Goal: Task Accomplishment & Management: Manage account settings

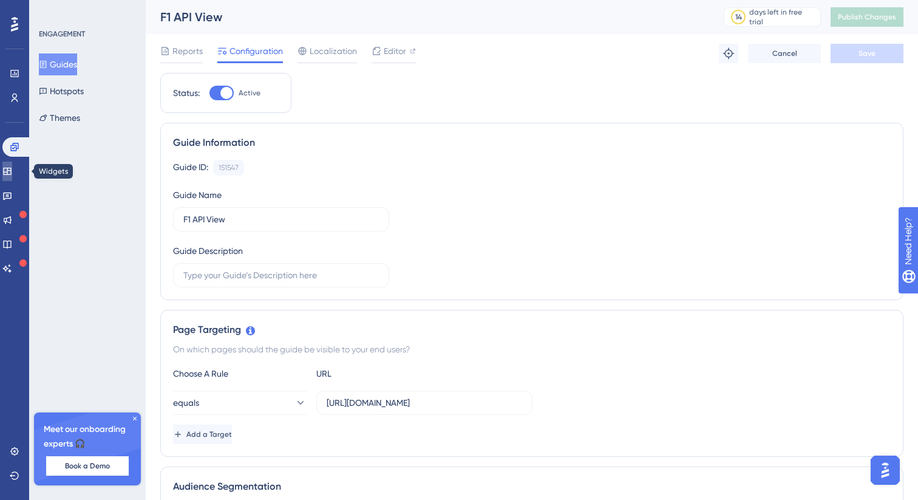
click at [12, 172] on icon at bounding box center [7, 171] width 10 height 10
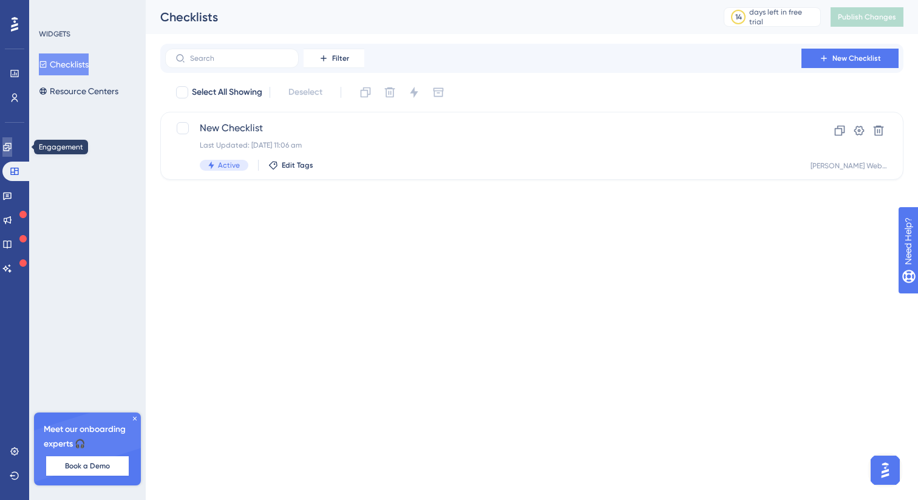
click at [12, 141] on link at bounding box center [7, 146] width 10 height 19
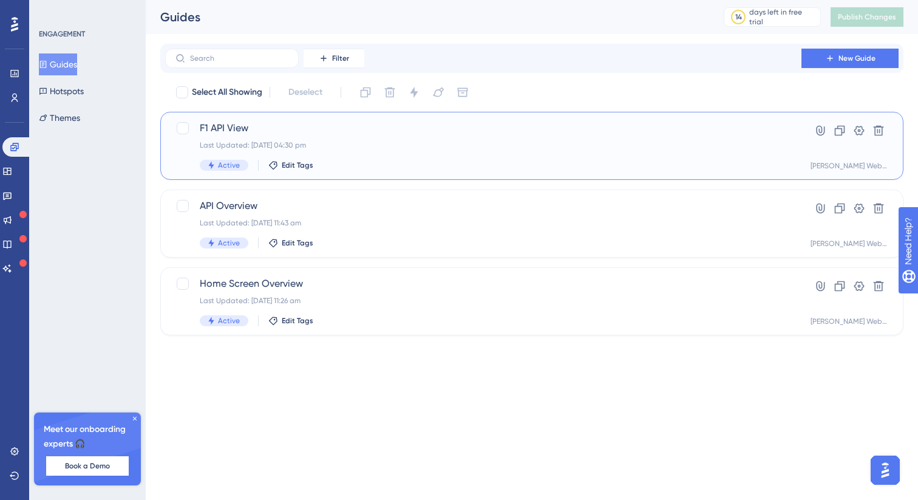
click at [341, 130] on span "F1 API View" at bounding box center [483, 128] width 567 height 15
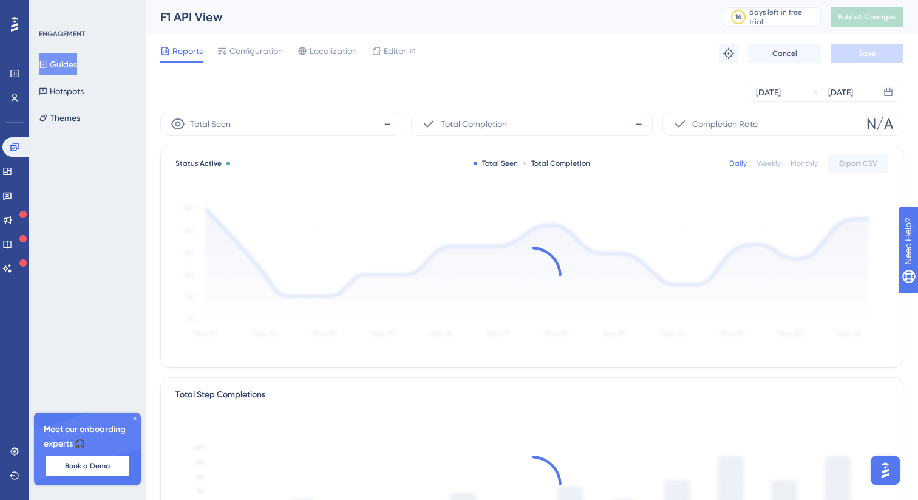
click at [391, 66] on div "Reports Configuration Localization Editor Troubleshoot Cancel Save" at bounding box center [531, 53] width 743 height 39
click at [389, 56] on span "Editor" at bounding box center [395, 51] width 22 height 15
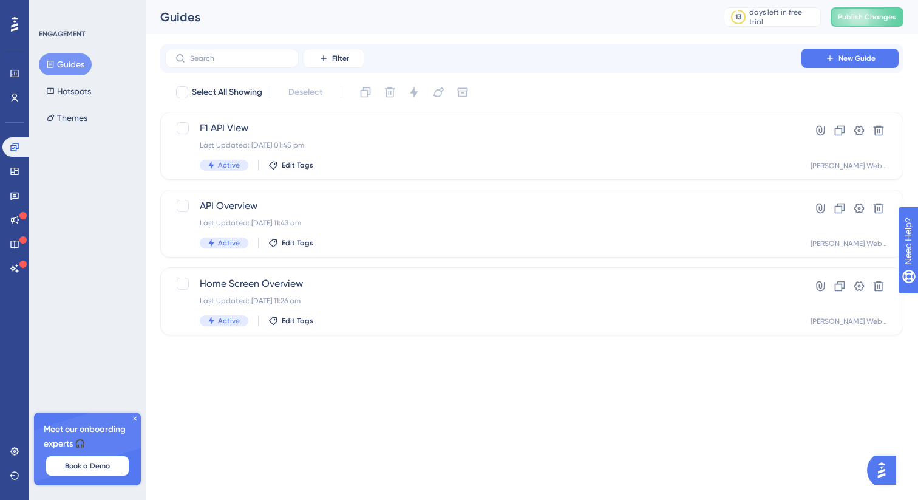
click at [844, 73] on div "Filter New Guide Select All Showing Deselect F1 API View Last Updated: 10 Sept …" at bounding box center [531, 190] width 743 height 292
click at [835, 56] on button "New Guide" at bounding box center [850, 58] width 97 height 19
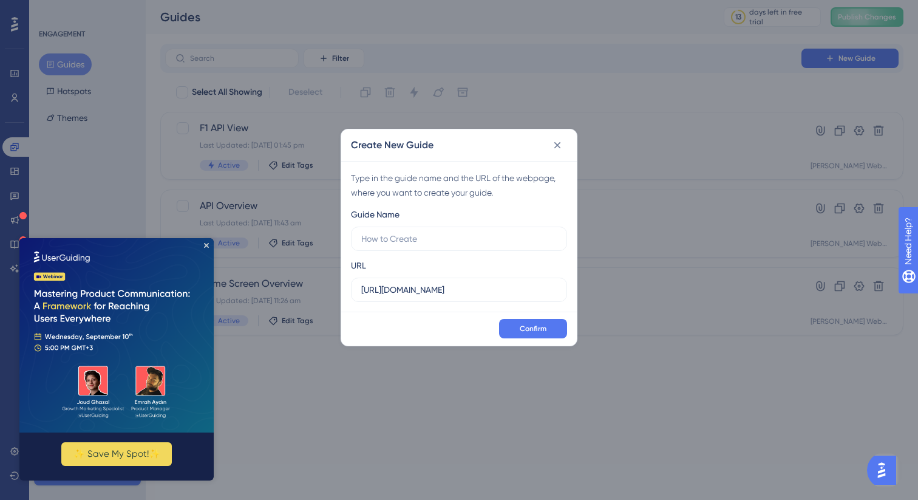
click at [412, 304] on div "Type in the guide name and the URL of the webpage, where you want to create you…" at bounding box center [459, 236] width 236 height 151
click at [412, 292] on input "https://onboarderer.co.uk" at bounding box center [459, 289] width 196 height 13
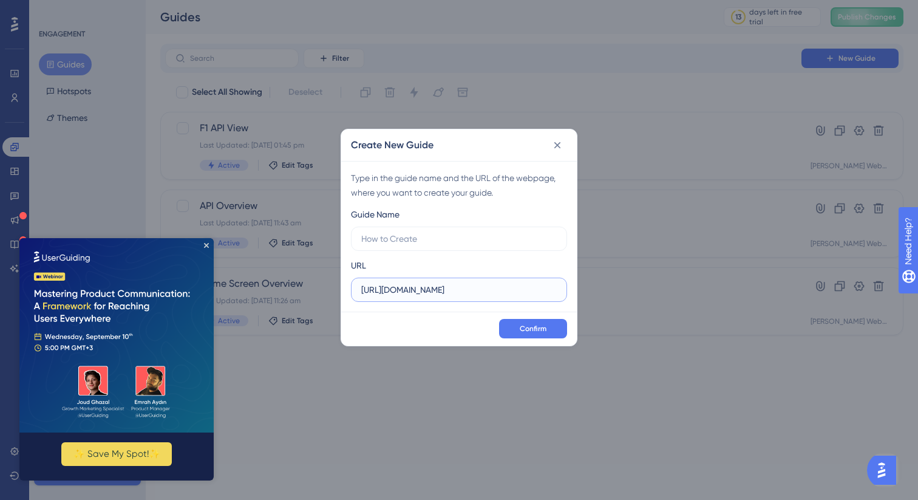
paste input "/httpbingo-api-view.html"
type input "https://onboarderer.co.uk/httpbingo-api-view.html"
click at [392, 247] on label at bounding box center [459, 239] width 216 height 24
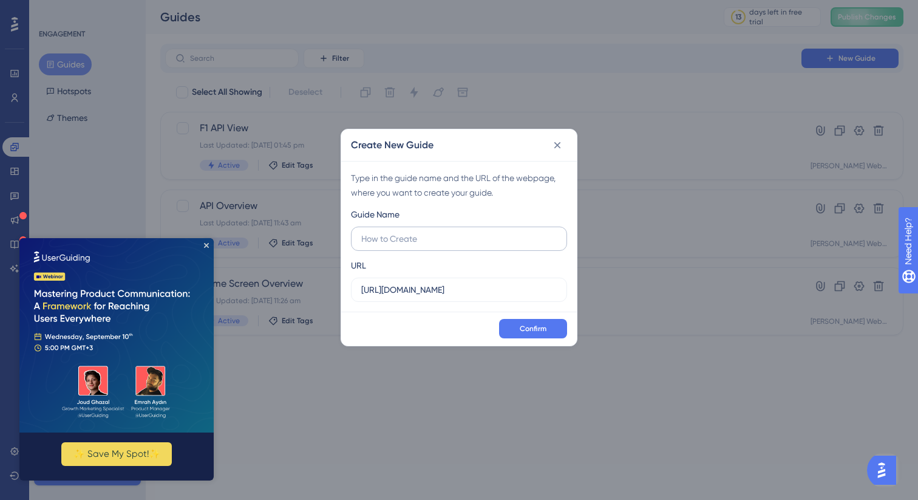
click at [392, 245] on input "text" at bounding box center [459, 238] width 196 height 13
type input "http bingo walkthrough"
click at [208, 245] on icon "Close Preview" at bounding box center [206, 245] width 5 height 5
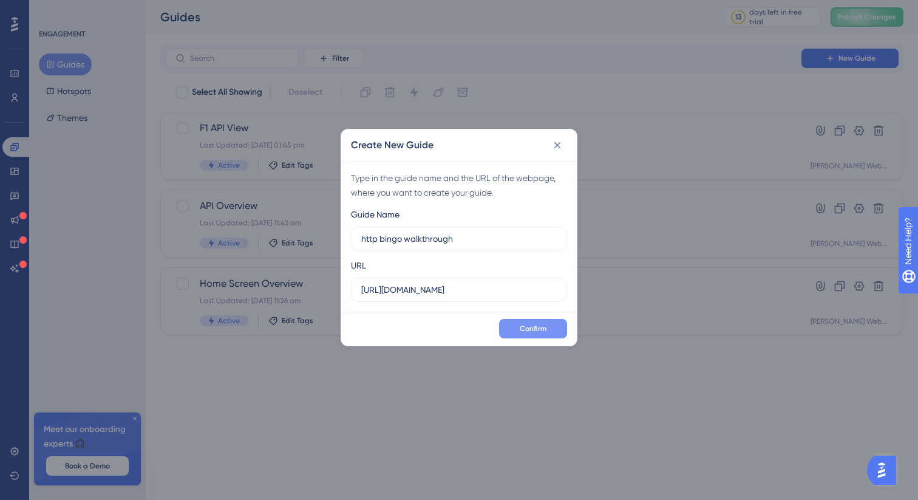
click at [522, 324] on span "Confirm" at bounding box center [533, 329] width 27 height 10
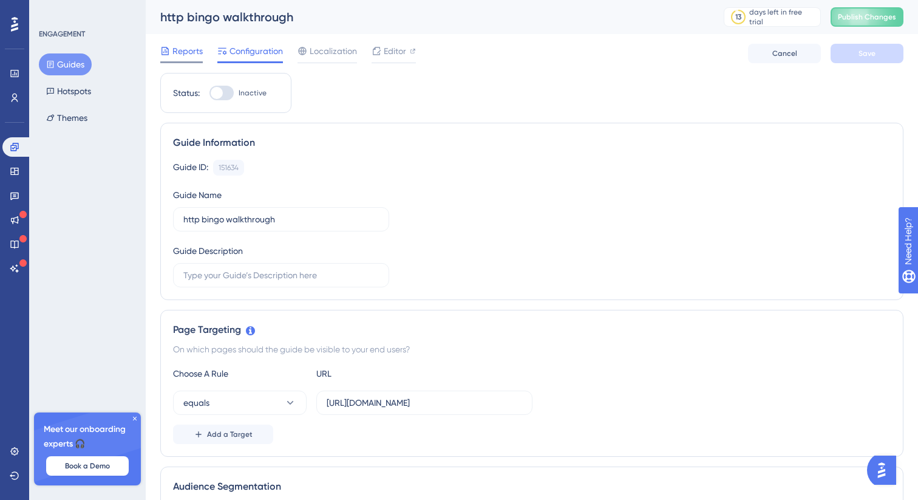
click at [179, 58] on span "Reports" at bounding box center [187, 51] width 30 height 15
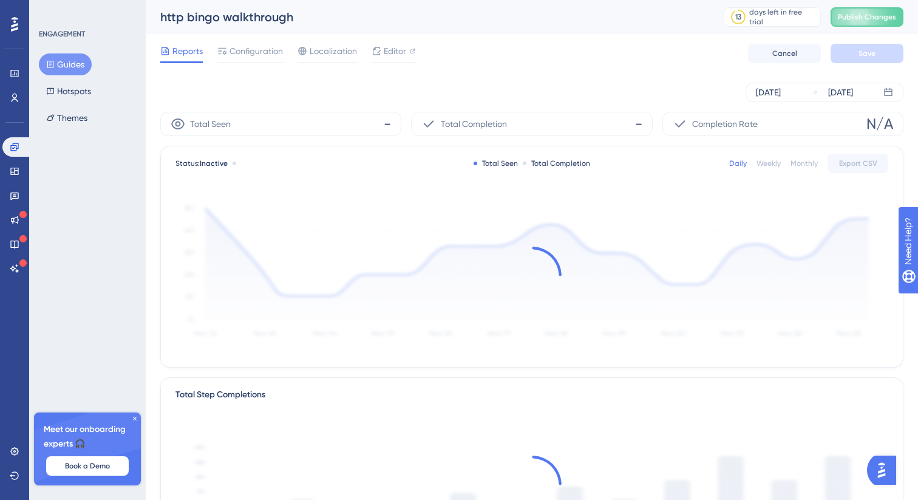
click at [50, 72] on button "Guides" at bounding box center [65, 64] width 53 height 22
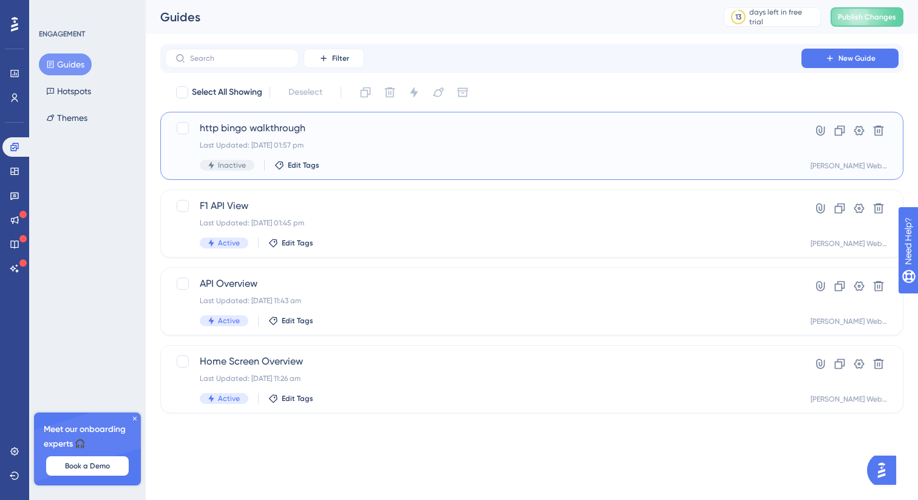
click at [250, 134] on span "http bingo walkthrough" at bounding box center [483, 128] width 567 height 15
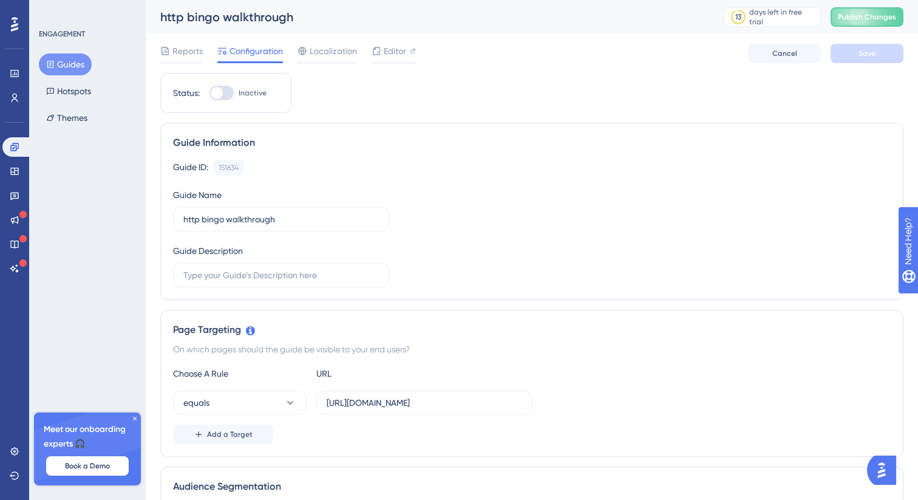
click at [378, 40] on div "Reports Configuration Localization Editor Cancel Save" at bounding box center [531, 53] width 743 height 39
click at [394, 53] on span "Editor" at bounding box center [395, 51] width 22 height 15
click at [77, 59] on button "Guides" at bounding box center [65, 64] width 53 height 22
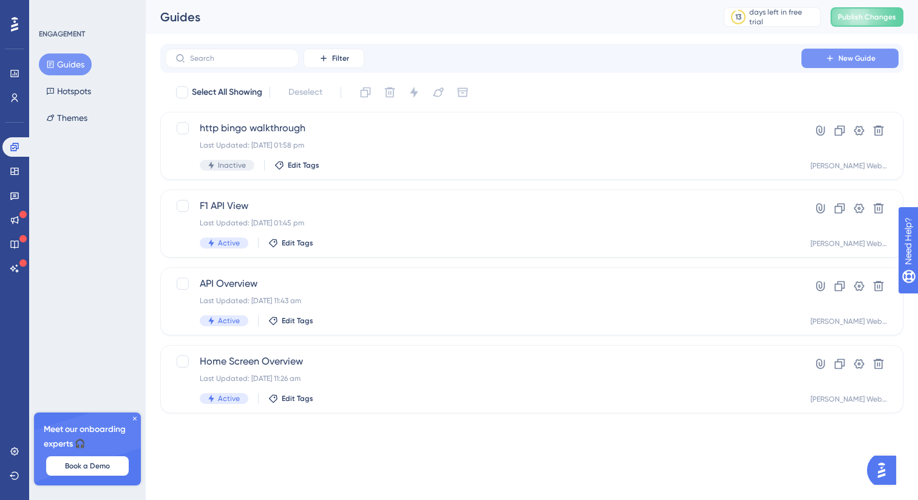
click at [850, 59] on span "New Guide" at bounding box center [857, 58] width 37 height 10
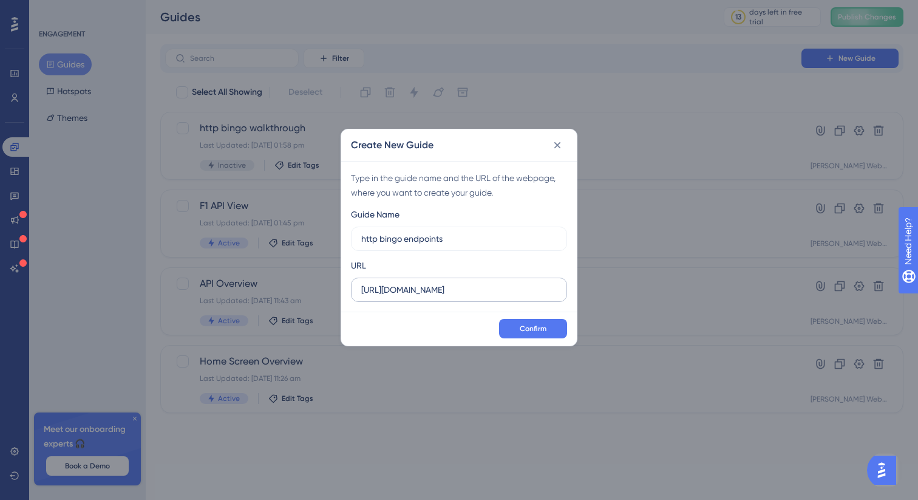
type input "http bingo endpoints"
click at [428, 289] on input "https://onboarderer.co.uk" at bounding box center [459, 289] width 196 height 13
paste input "/httpbingo-api-view.html"
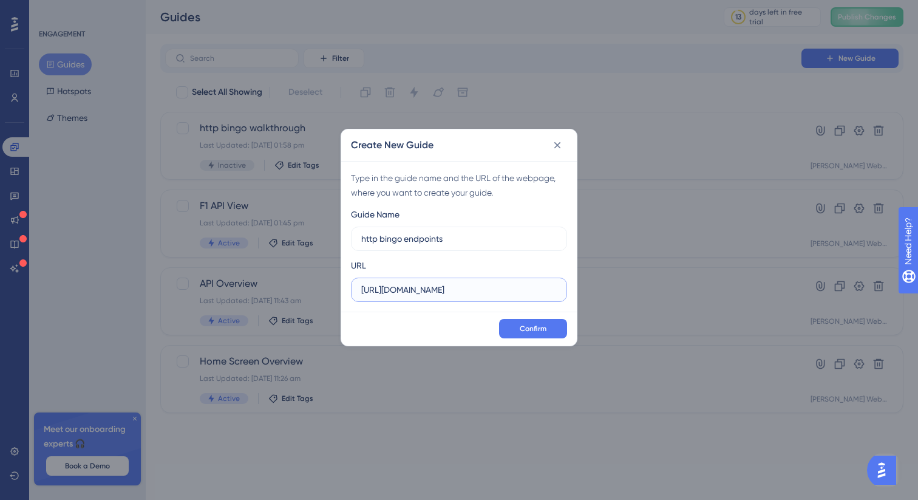
scroll to position [0, 7]
type input "https://onboarderer.co.uk/httpbingo-api-view.html"
click at [543, 329] on span "Confirm" at bounding box center [533, 329] width 27 height 10
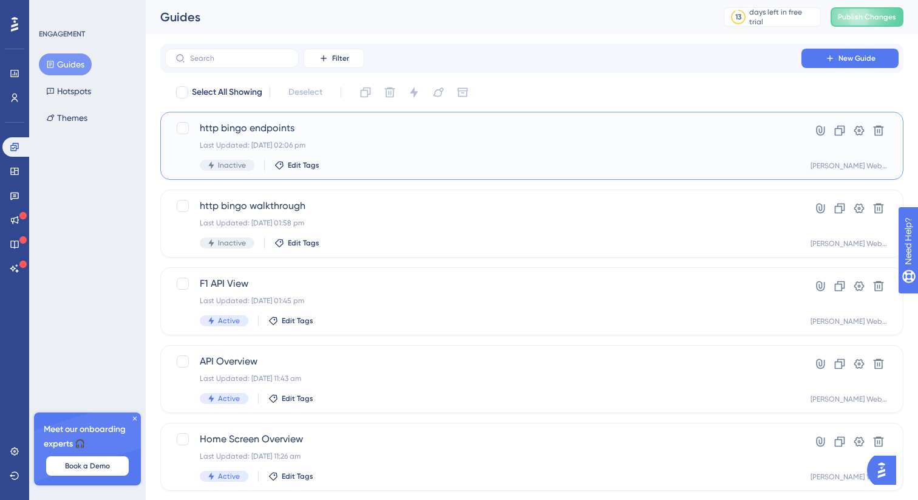
click at [245, 166] on div "Inactive" at bounding box center [227, 165] width 55 height 11
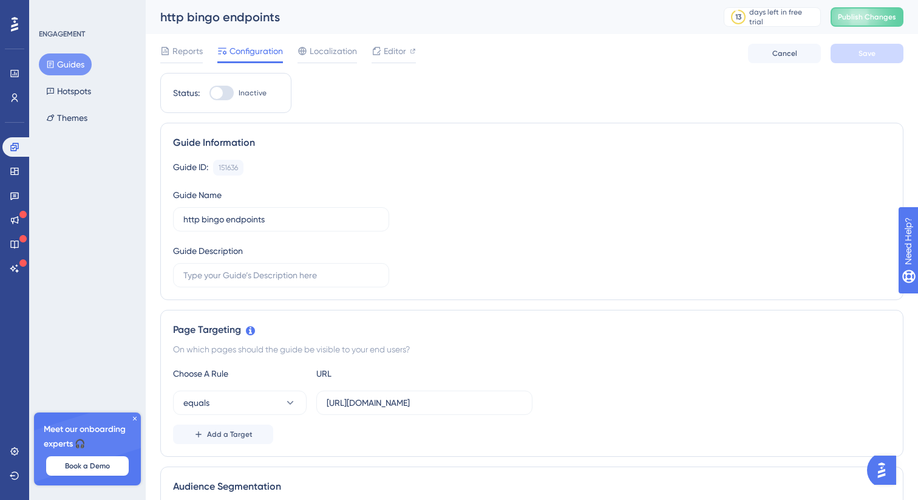
click at [224, 93] on div at bounding box center [222, 93] width 24 height 15
click at [210, 93] on input "Inactive" at bounding box center [209, 93] width 1 height 1
checkbox input "true"
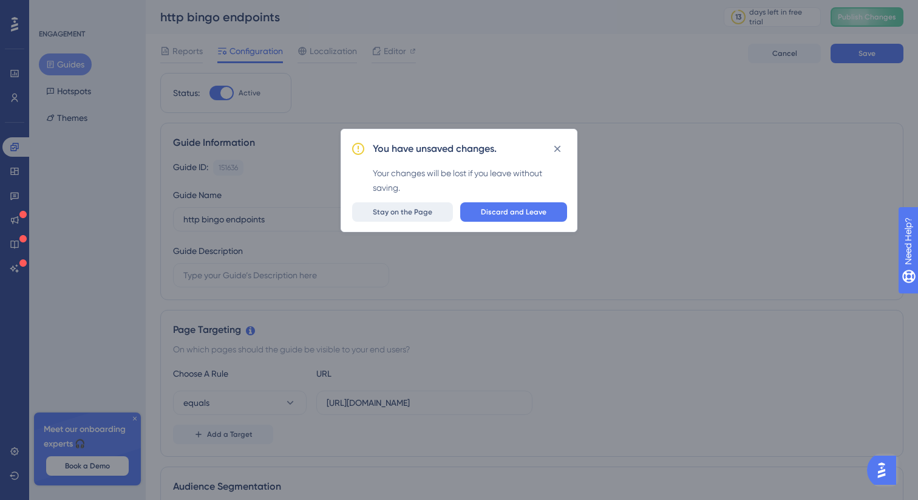
click at [412, 216] on span "Stay on the Page" at bounding box center [403, 212] width 60 height 10
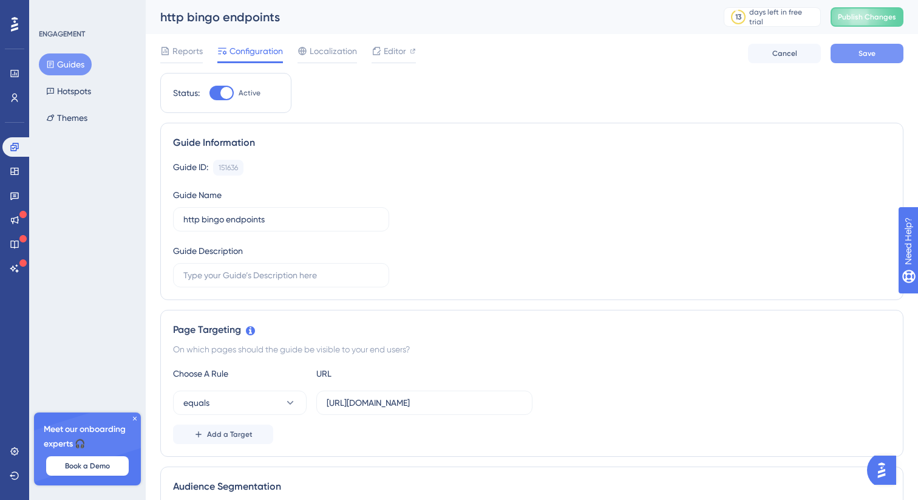
click at [877, 46] on button "Save" at bounding box center [867, 53] width 73 height 19
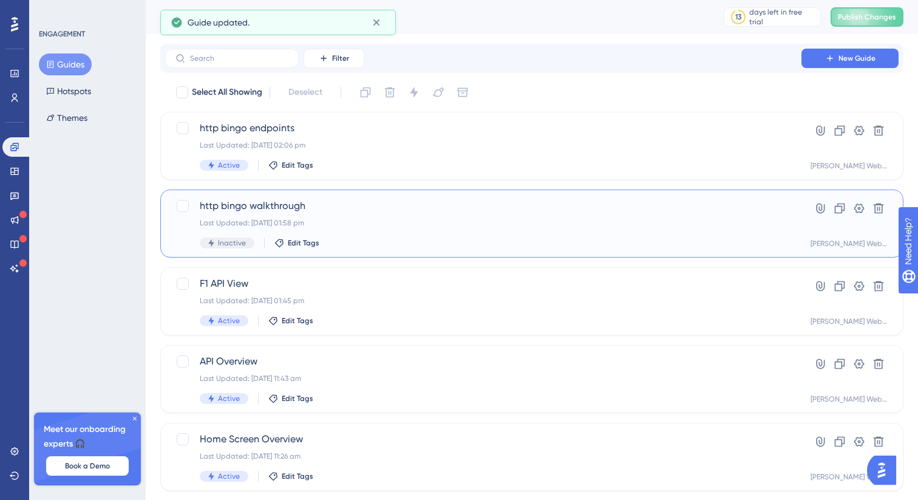
click at [227, 244] on span "Inactive" at bounding box center [232, 243] width 28 height 10
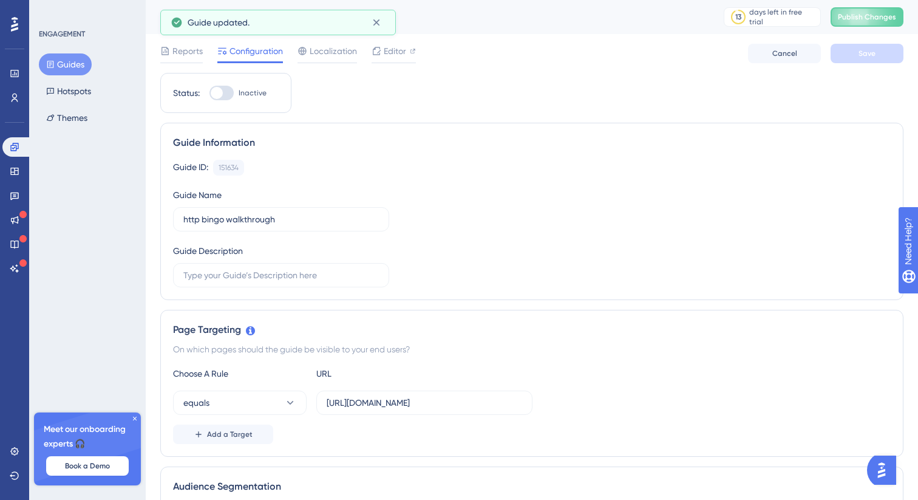
click at [218, 90] on div at bounding box center [217, 93] width 12 height 12
click at [210, 93] on input "Inactive" at bounding box center [209, 93] width 1 height 1
checkbox input "true"
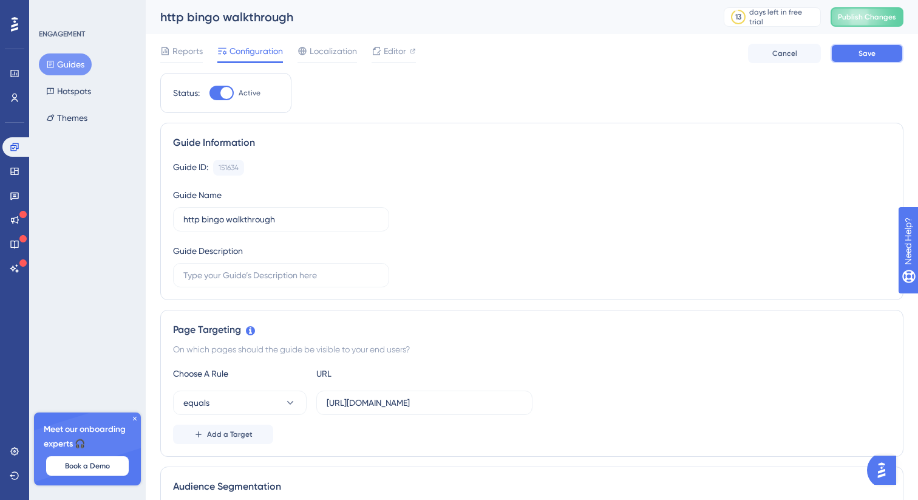
click at [850, 56] on button "Save" at bounding box center [867, 53] width 73 height 19
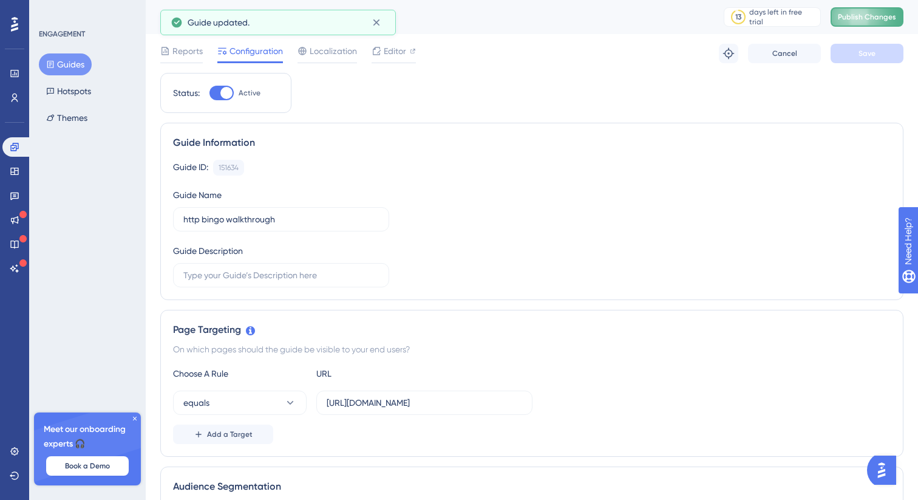
click at [852, 21] on span "Publish Changes" at bounding box center [867, 17] width 58 height 10
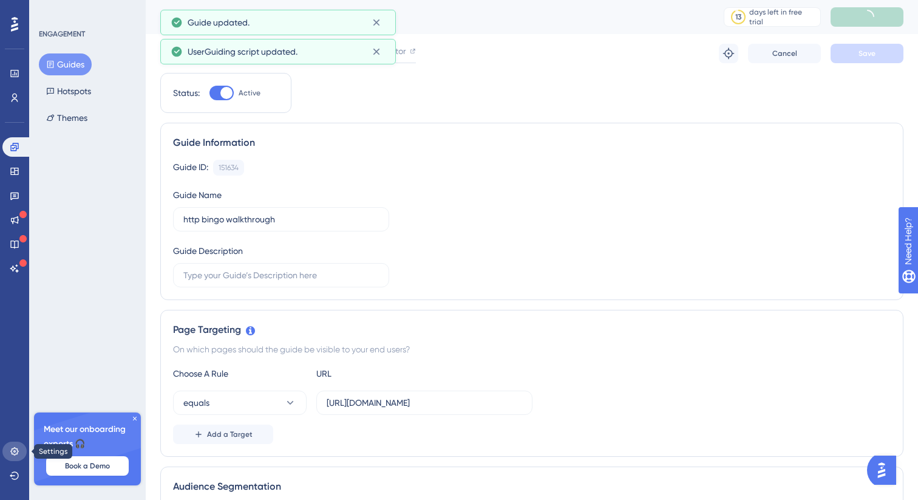
click at [12, 445] on link at bounding box center [14, 451] width 24 height 19
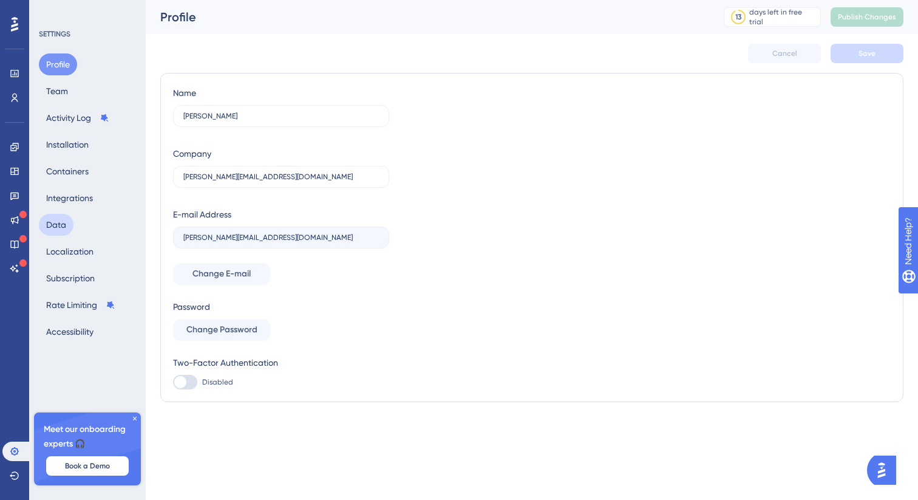
click at [63, 232] on button "Data" at bounding box center [56, 225] width 35 height 22
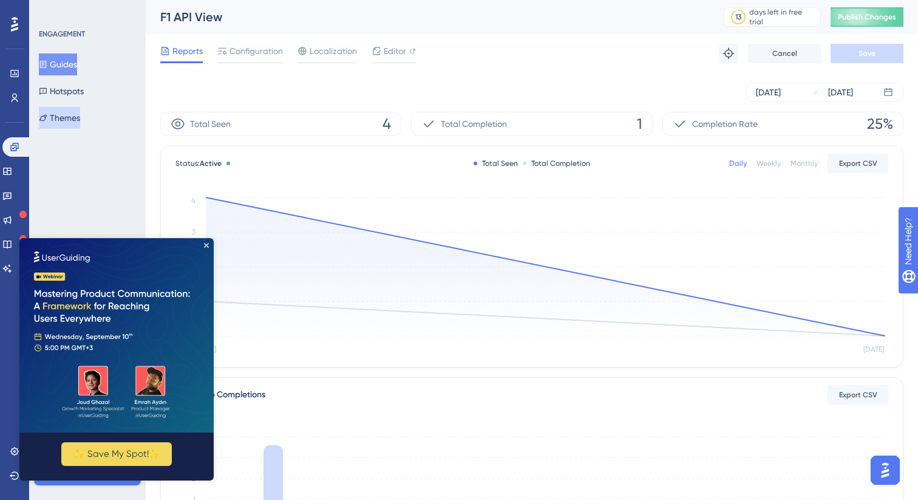
click at [70, 120] on button "Themes" at bounding box center [59, 118] width 41 height 22
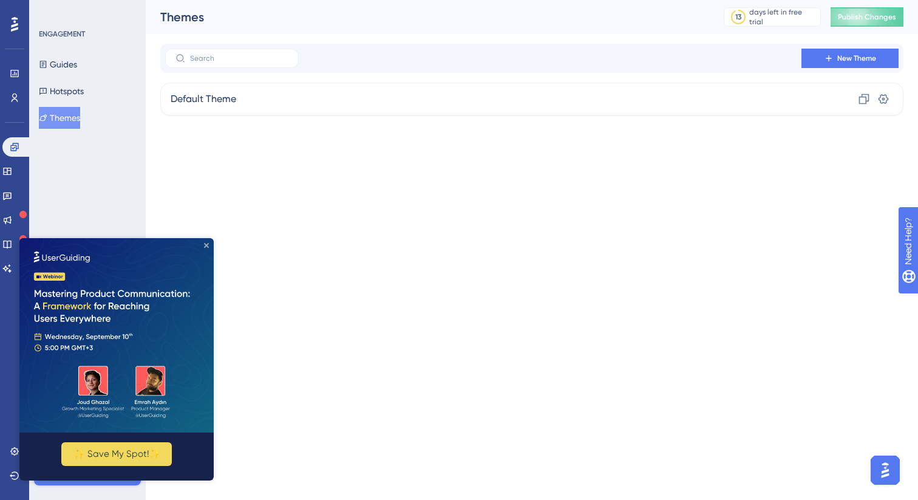
click at [207, 245] on icon "Close Preview" at bounding box center [206, 245] width 5 height 5
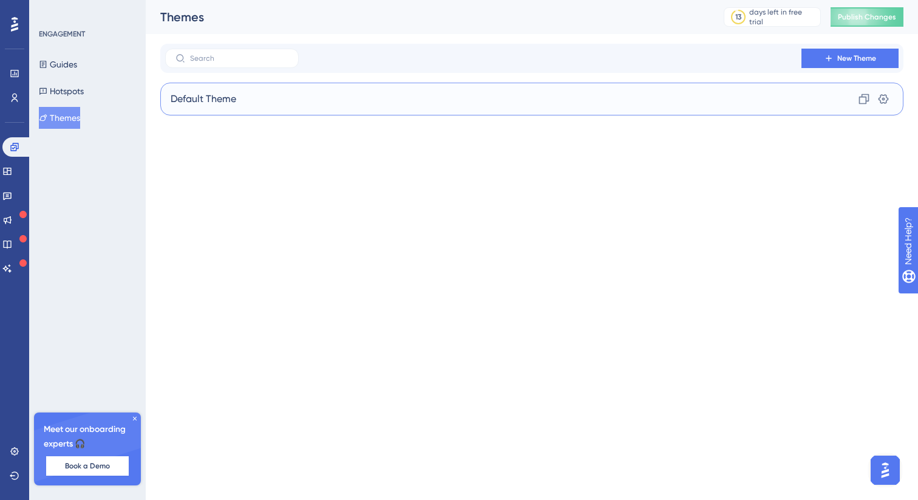
click at [199, 103] on span "Default Theme" at bounding box center [204, 99] width 66 height 15
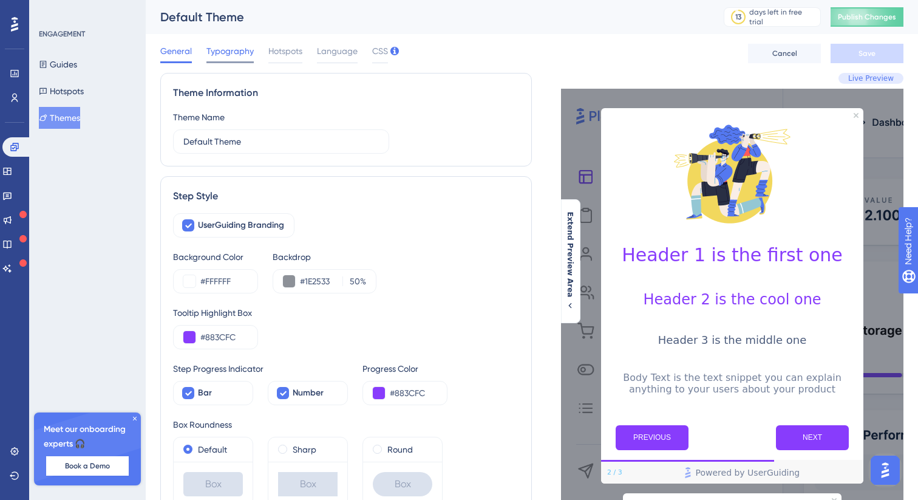
click at [240, 53] on span "Typography" at bounding box center [230, 51] width 47 height 15
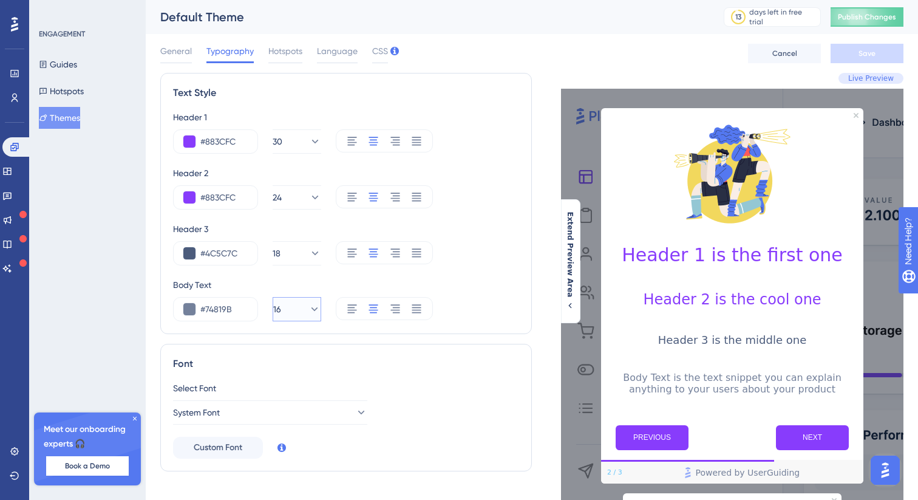
click at [309, 310] on icon at bounding box center [315, 309] width 12 height 12
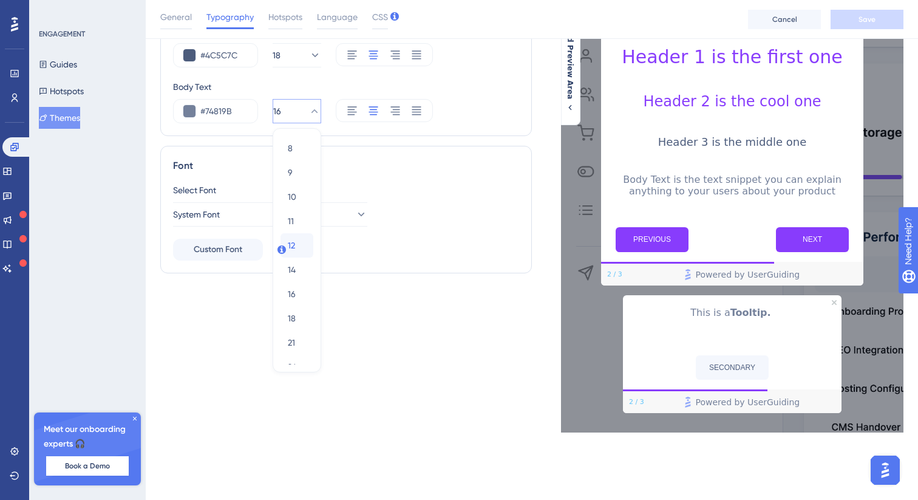
click at [288, 254] on div "12 12" at bounding box center [297, 245] width 18 height 24
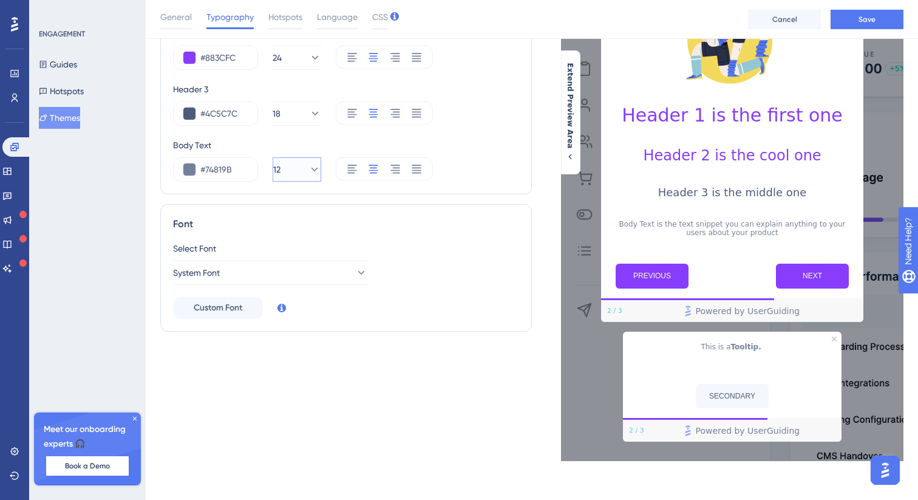
click at [309, 168] on icon at bounding box center [315, 169] width 12 height 12
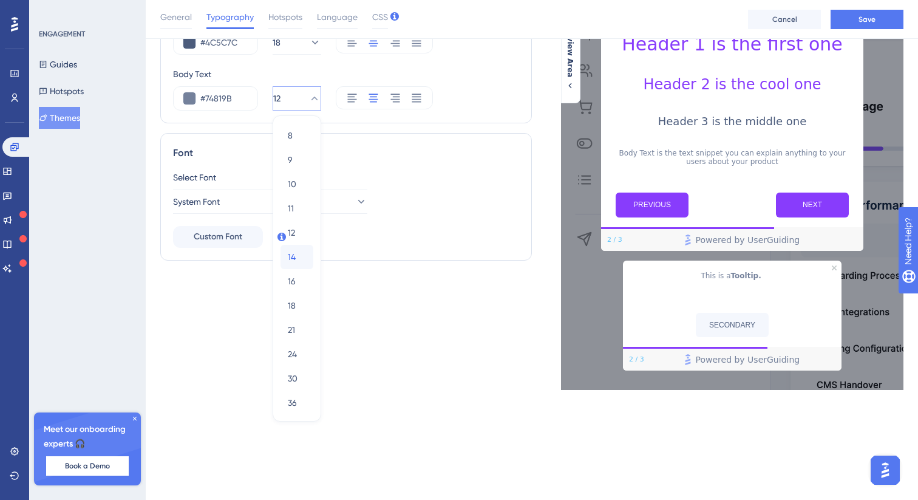
click at [288, 255] on span "14" at bounding box center [292, 257] width 8 height 15
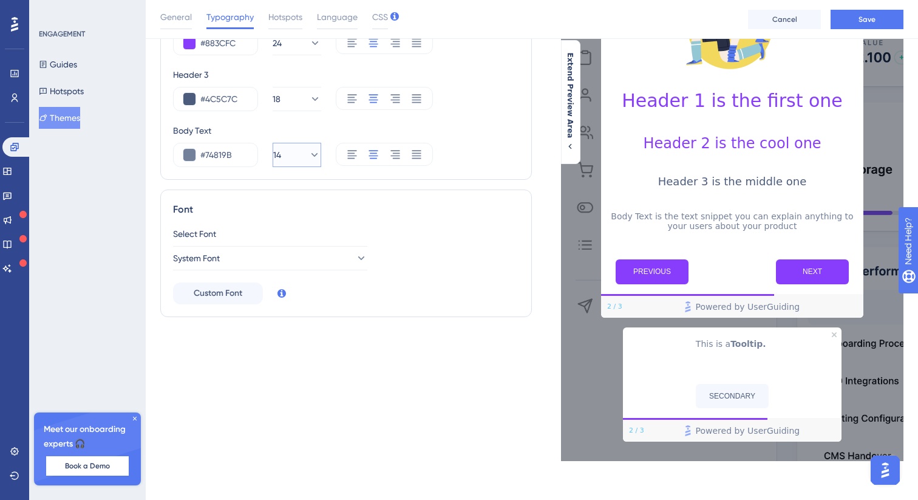
click at [309, 157] on icon at bounding box center [315, 155] width 12 height 12
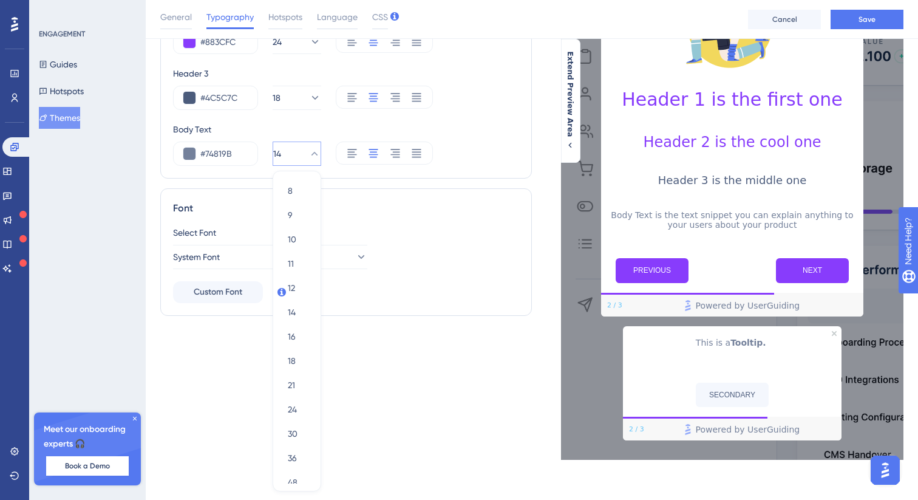
scroll to position [216, 0]
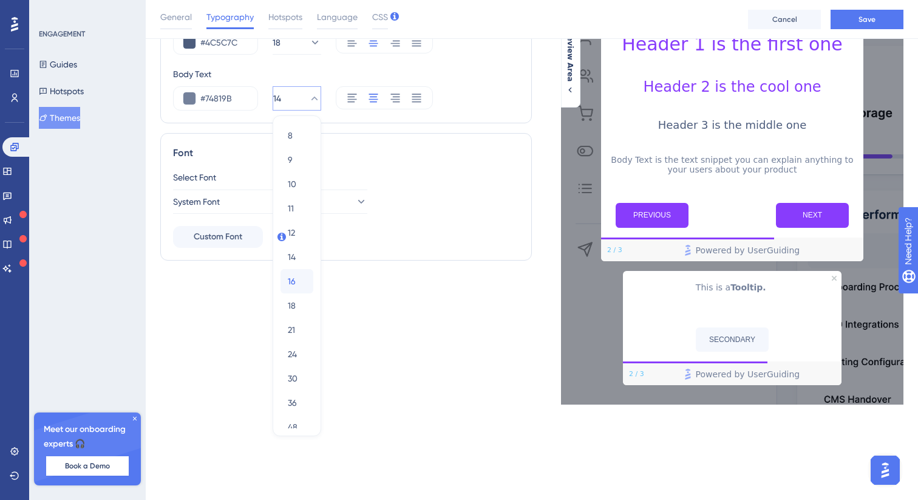
click at [292, 281] on span "16" at bounding box center [292, 281] width 8 height 15
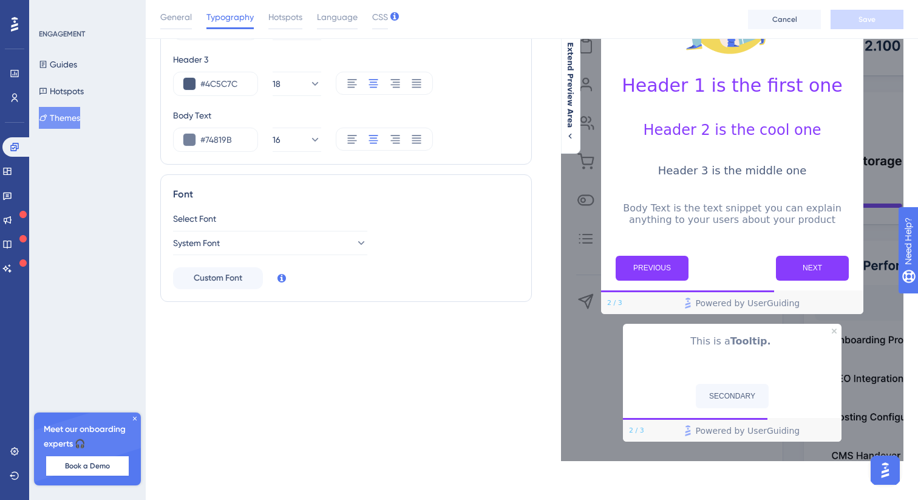
scroll to position [175, 0]
click at [306, 146] on button "16" at bounding box center [297, 140] width 49 height 24
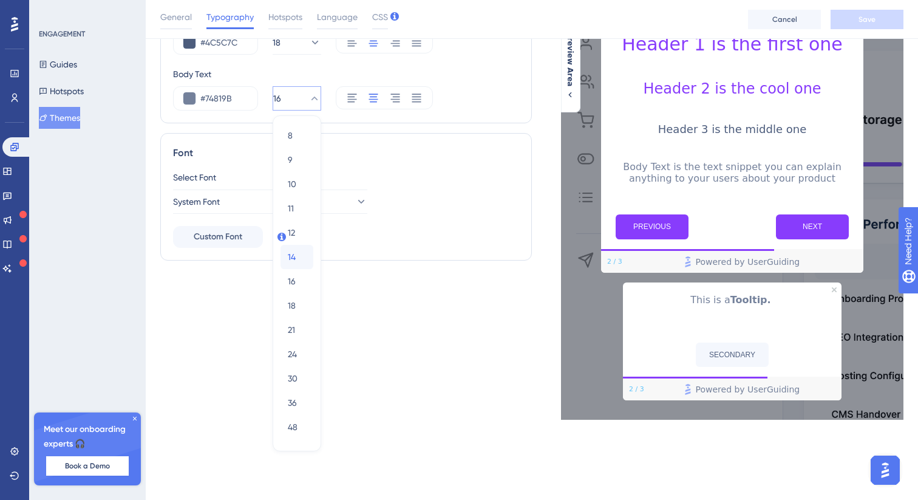
click at [293, 256] on span "14" at bounding box center [292, 257] width 8 height 15
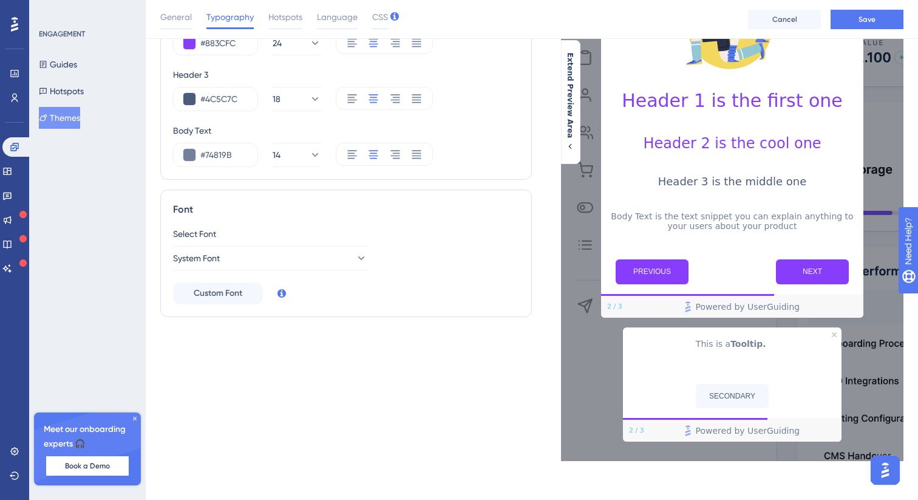
scroll to position [160, 0]
click at [859, 21] on span "Save" at bounding box center [867, 20] width 17 height 10
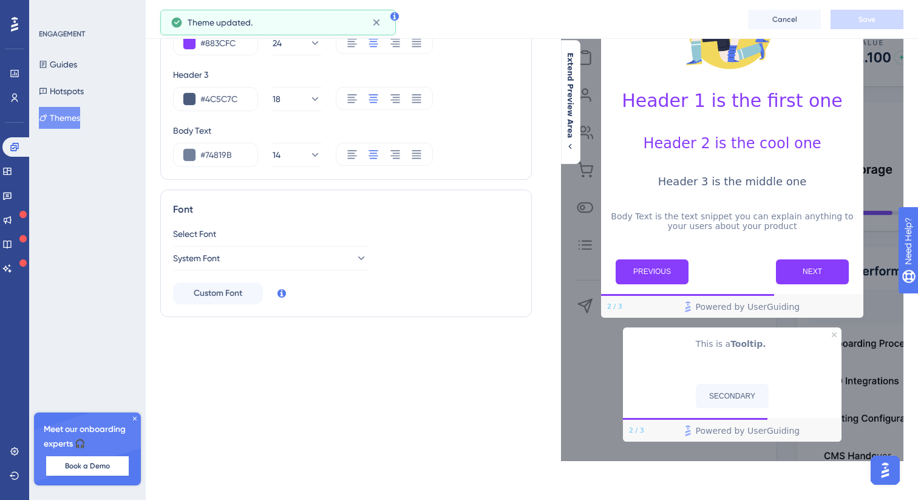
click at [16, 31] on icon at bounding box center [14, 24] width 7 height 16
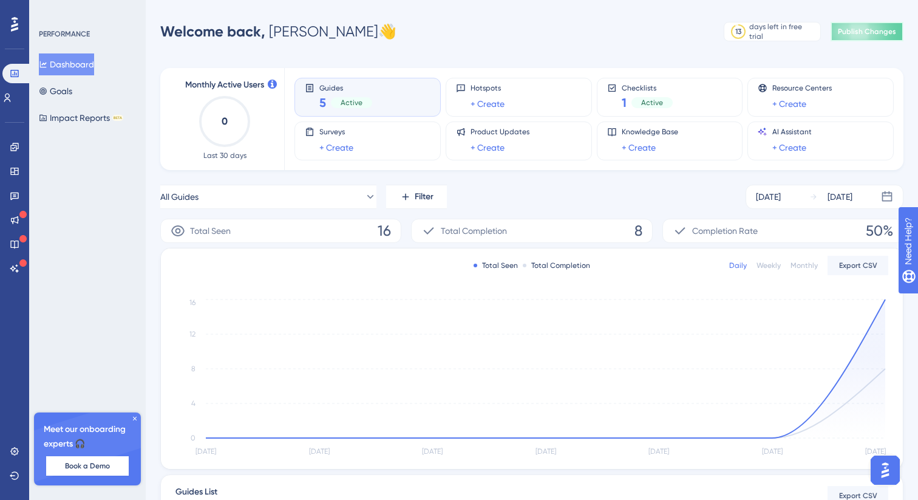
click at [836, 36] on button "Publish Changes" at bounding box center [867, 31] width 73 height 19
click at [18, 140] on link at bounding box center [15, 146] width 10 height 19
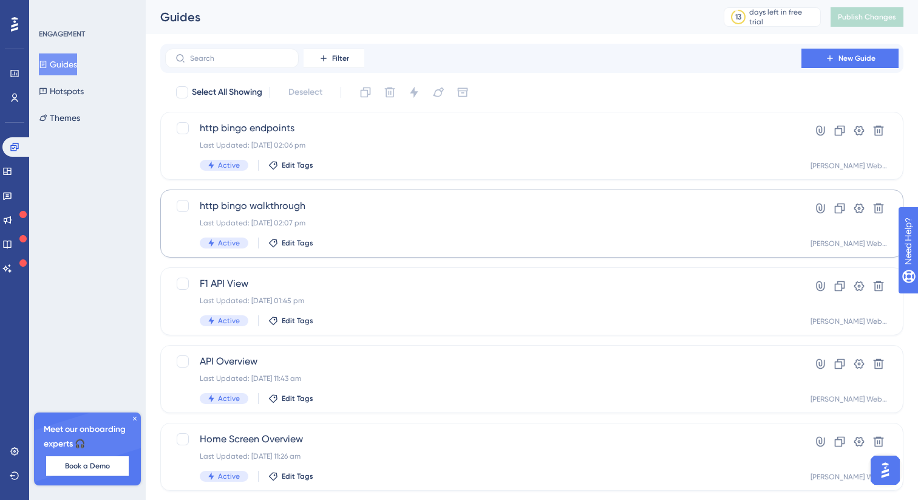
scroll to position [30, 0]
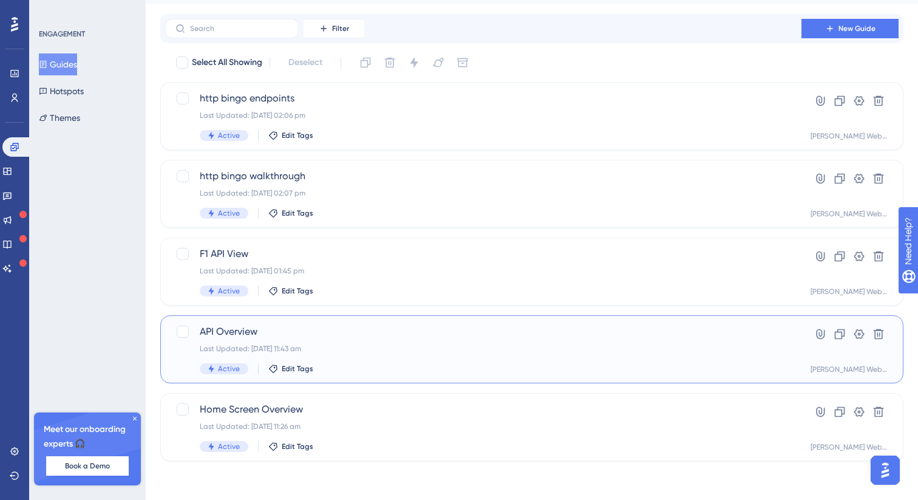
click at [279, 329] on span "API Overview" at bounding box center [483, 331] width 567 height 15
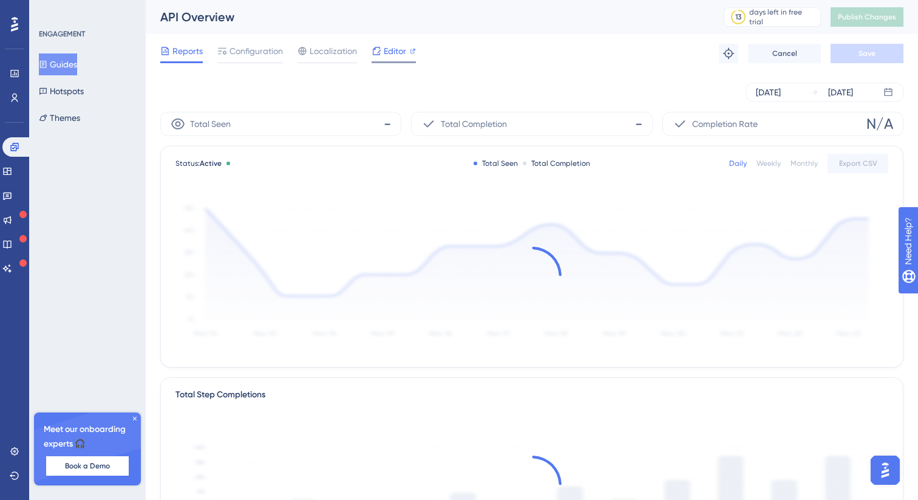
click at [391, 52] on span "Editor" at bounding box center [395, 51] width 22 height 15
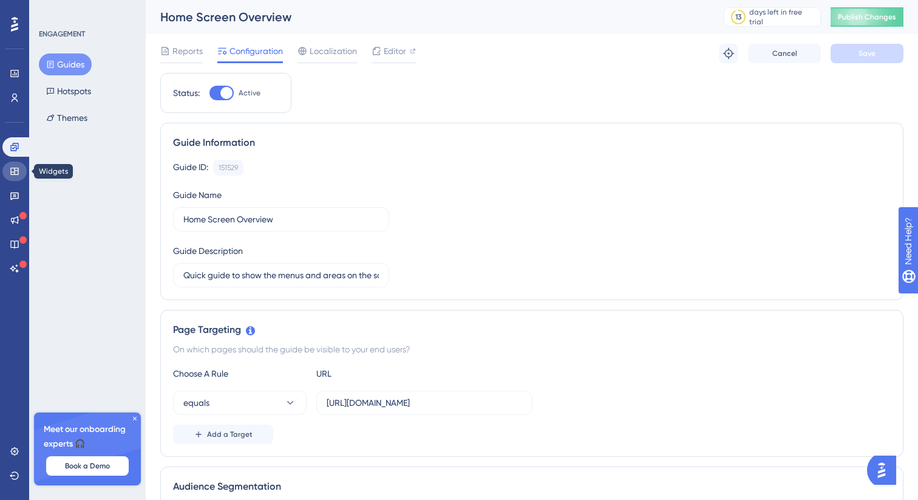
click at [15, 178] on link at bounding box center [14, 171] width 24 height 19
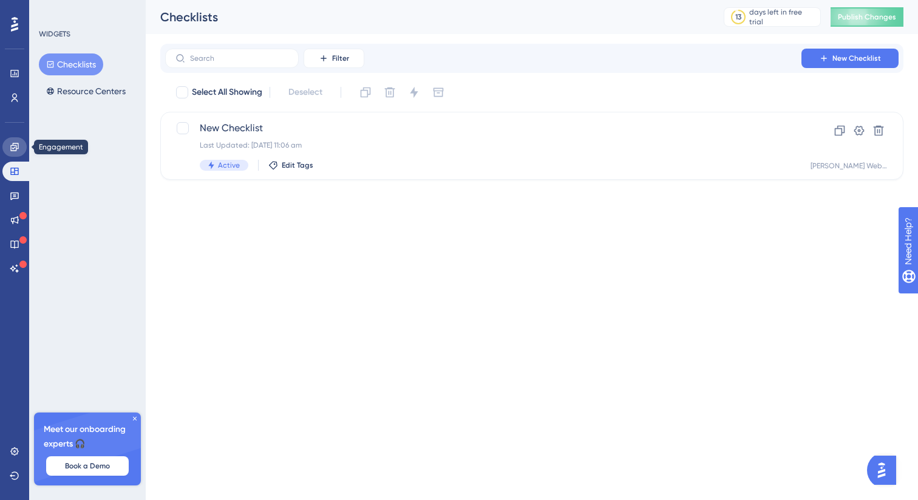
click at [14, 147] on icon at bounding box center [14, 147] width 8 height 8
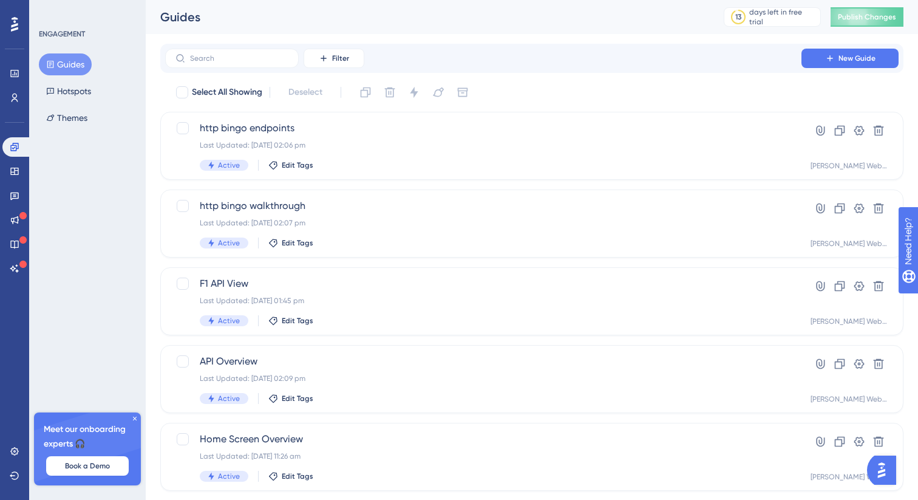
click at [75, 79] on div "Guides Hotspots Themes" at bounding box center [88, 90] width 98 height 75
click at [70, 95] on button "Hotspots" at bounding box center [69, 91] width 60 height 22
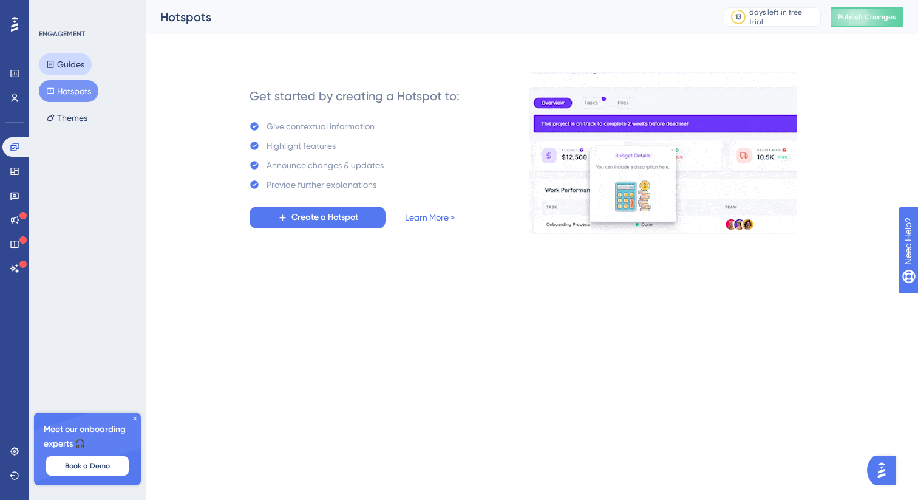
click at [65, 73] on button "Guides" at bounding box center [65, 64] width 53 height 22
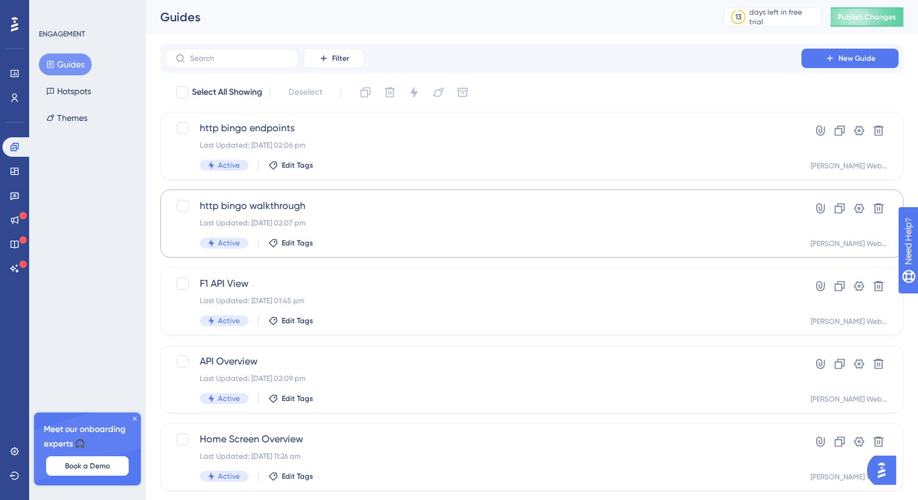
scroll to position [30, 0]
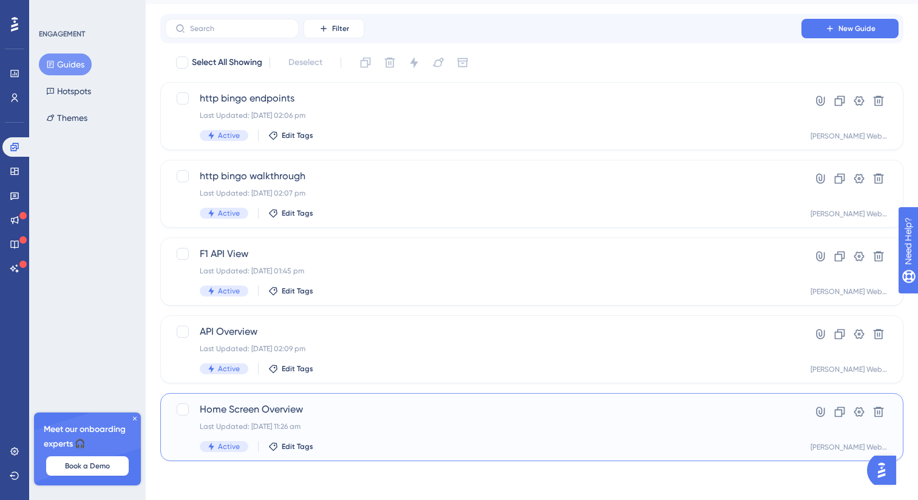
click at [259, 417] on div "Home Screen Overview Last Updated: 09 Sept 2025 11:26 am Active Edit Tags" at bounding box center [483, 427] width 567 height 50
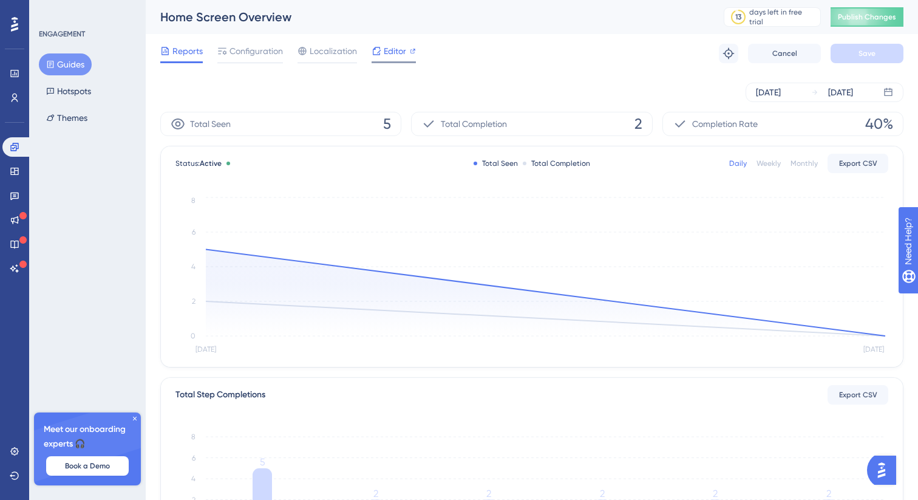
click at [394, 59] on div "Editor" at bounding box center [394, 53] width 44 height 19
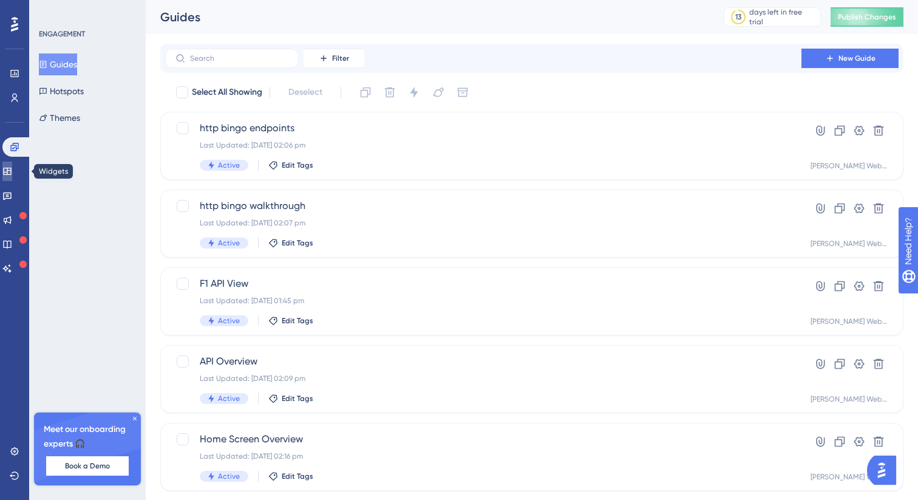
click at [12, 166] on icon at bounding box center [7, 171] width 10 height 10
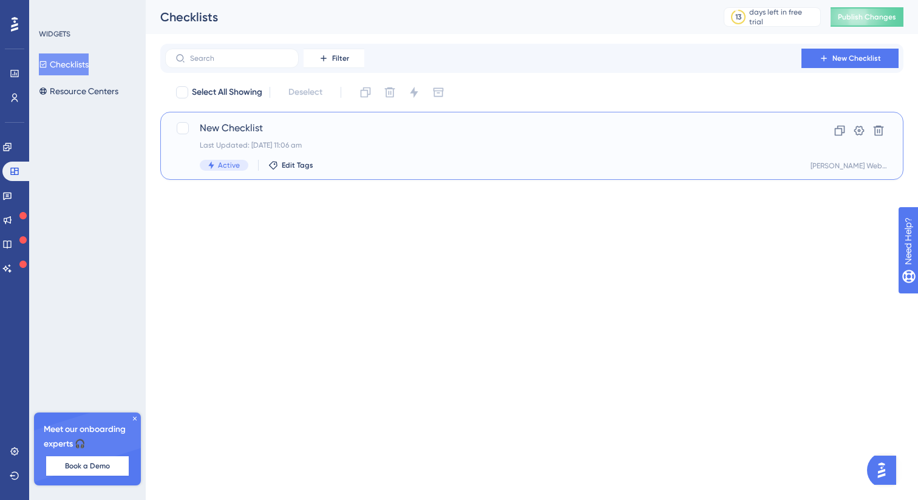
click at [215, 130] on span "New Checklist" at bounding box center [483, 128] width 567 height 15
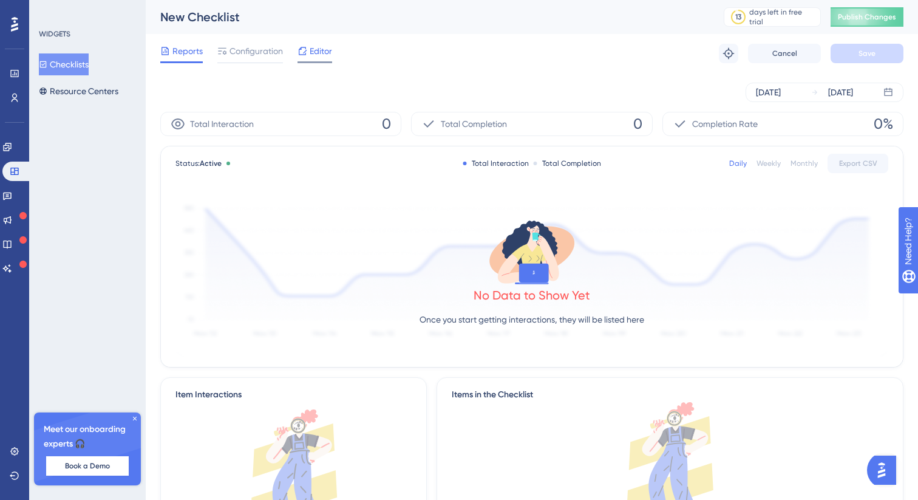
click at [324, 51] on span "Editor" at bounding box center [321, 51] width 22 height 15
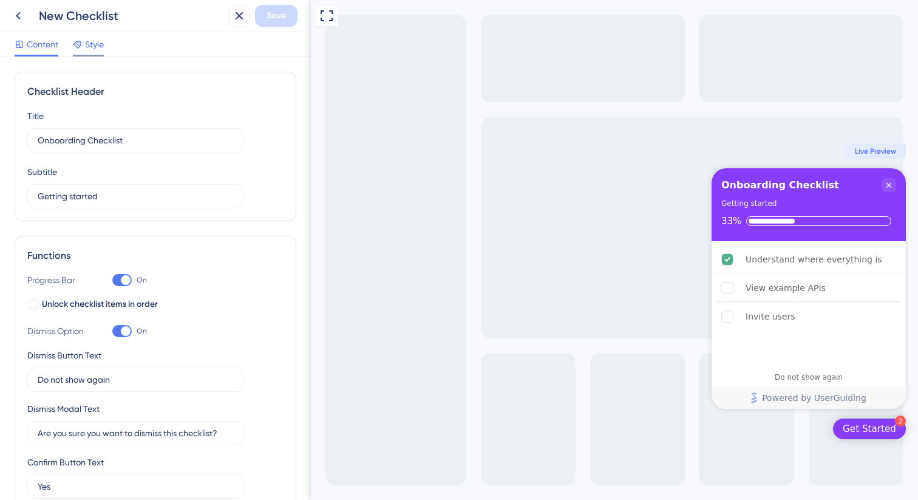
click at [93, 41] on span "Style" at bounding box center [94, 44] width 19 height 15
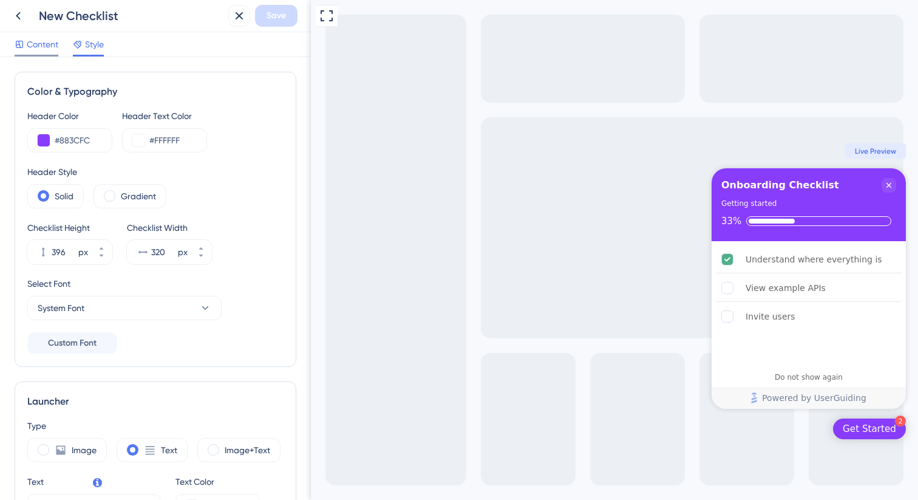
click at [40, 54] on div "Content" at bounding box center [37, 46] width 44 height 19
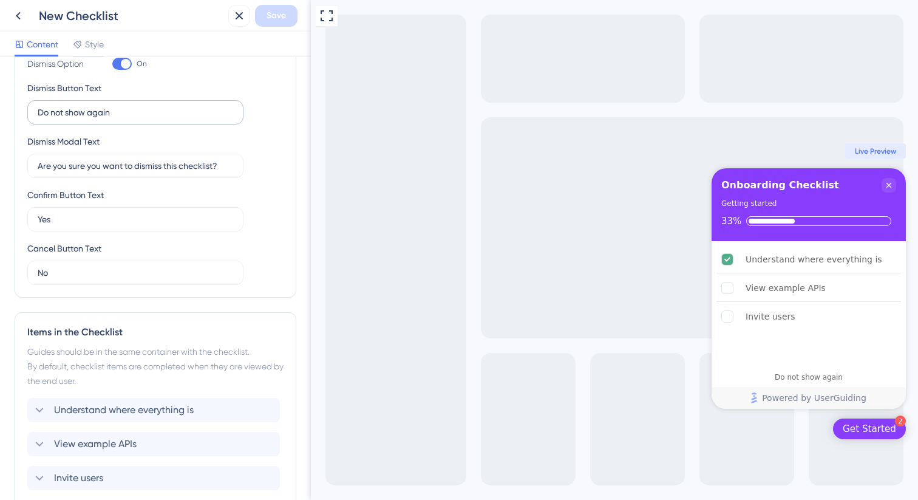
scroll to position [365, 0]
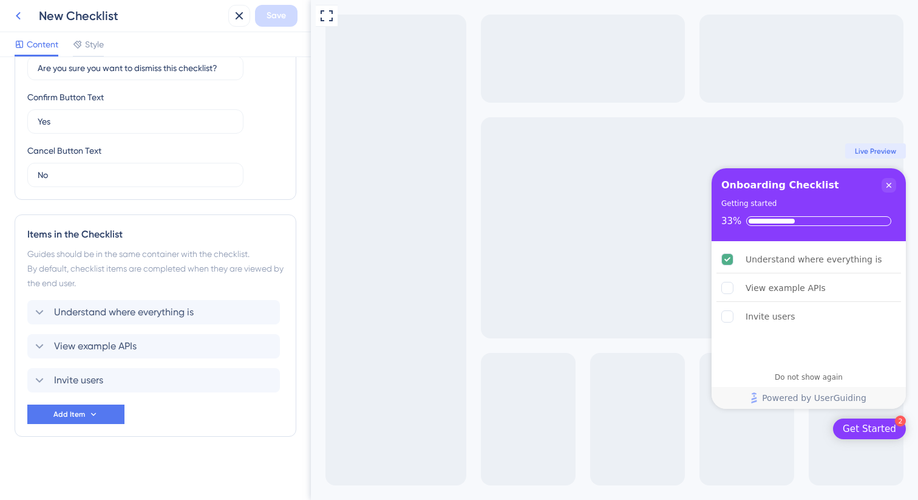
drag, startPoint x: 22, startPoint y: 16, endPoint x: 225, endPoint y: 103, distance: 220.4
click at [223, 98] on div "New Checklist Save Content Style Checklist Header Title Onboarding Checklist Su…" at bounding box center [155, 250] width 311 height 500
click at [753, 290] on div "View example APIs" at bounding box center [786, 288] width 80 height 15
click at [760, 290] on div "View example APIs" at bounding box center [786, 288] width 80 height 15
click at [20, 19] on icon at bounding box center [18, 16] width 15 height 15
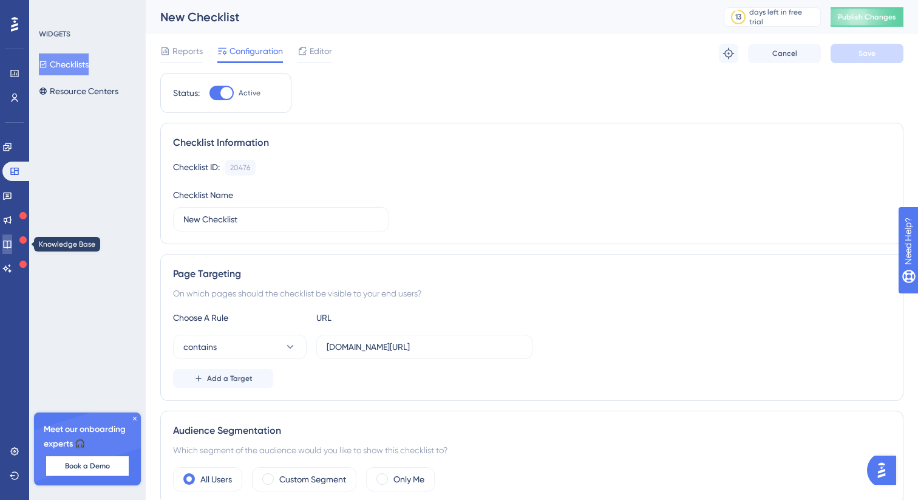
click at [12, 244] on icon at bounding box center [7, 244] width 10 height 10
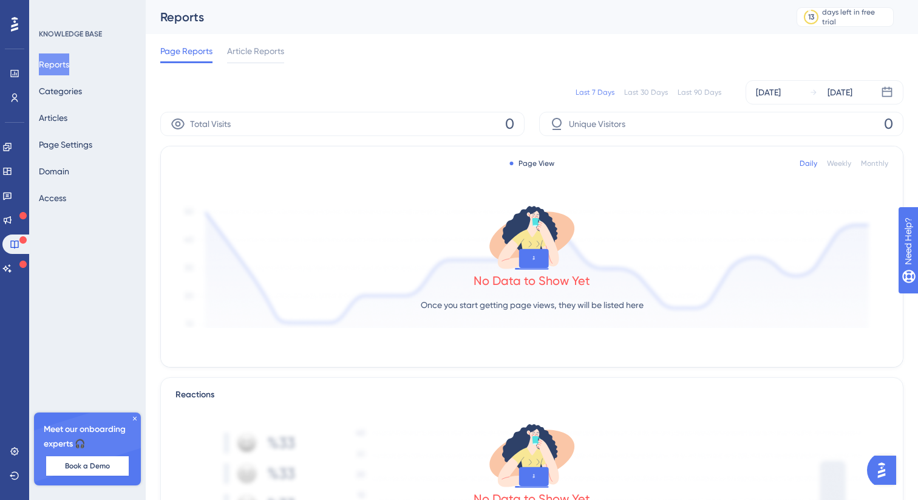
click at [182, 55] on span "Page Reports" at bounding box center [186, 51] width 52 height 15
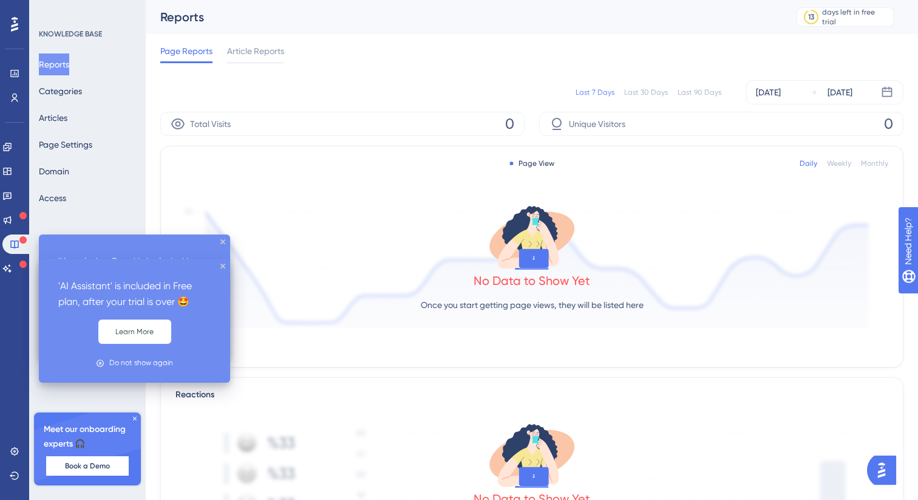
click at [21, 268] on div at bounding box center [22, 265] width 7 height 12
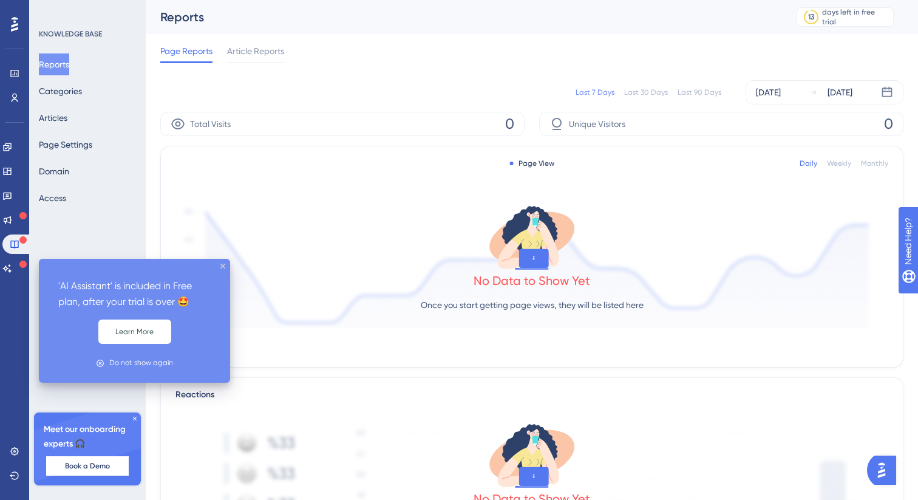
click at [21, 268] on div at bounding box center [22, 265] width 7 height 12
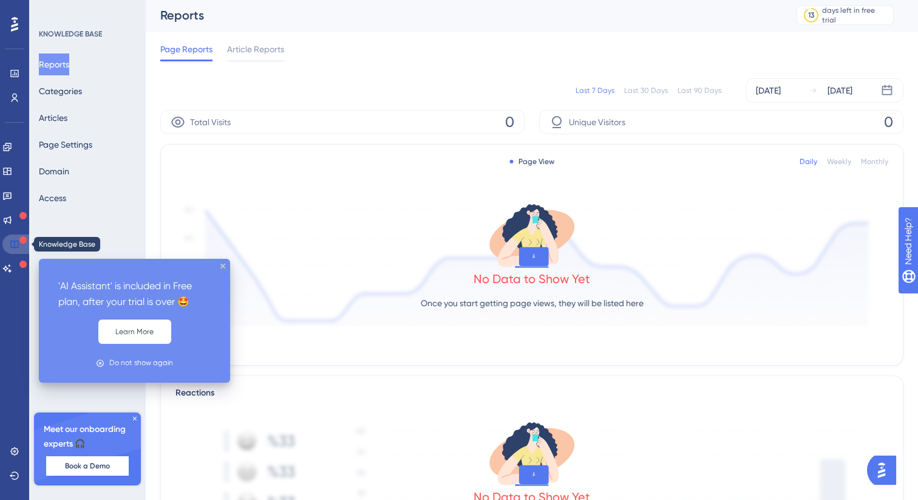
click at [16, 245] on icon at bounding box center [15, 244] width 10 height 10
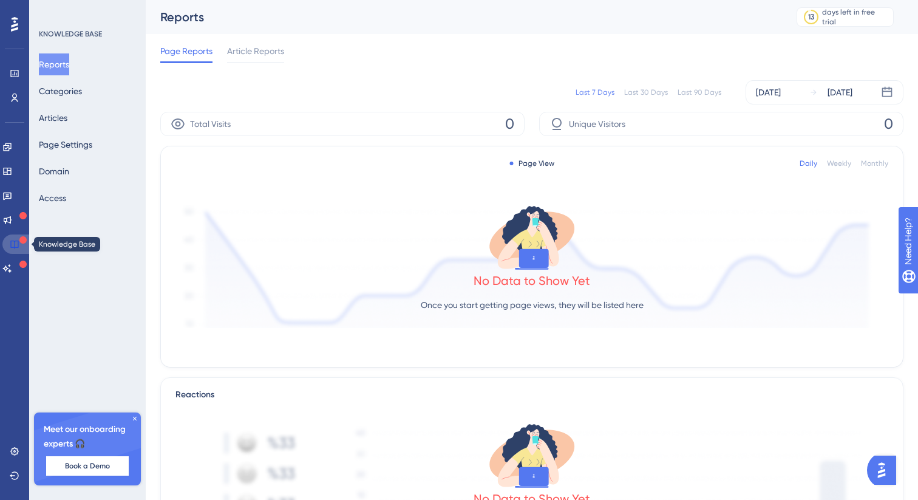
click at [16, 245] on icon at bounding box center [15, 244] width 10 height 10
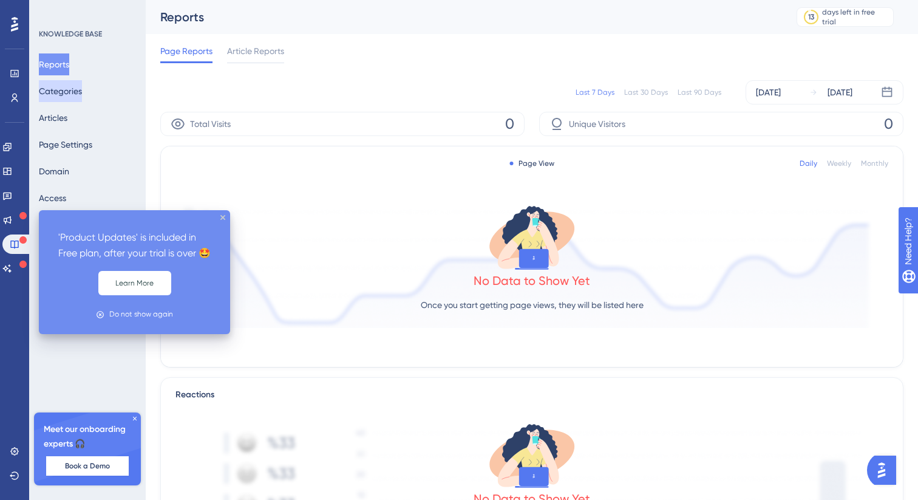
click at [61, 86] on button "Categories" at bounding box center [60, 91] width 43 height 22
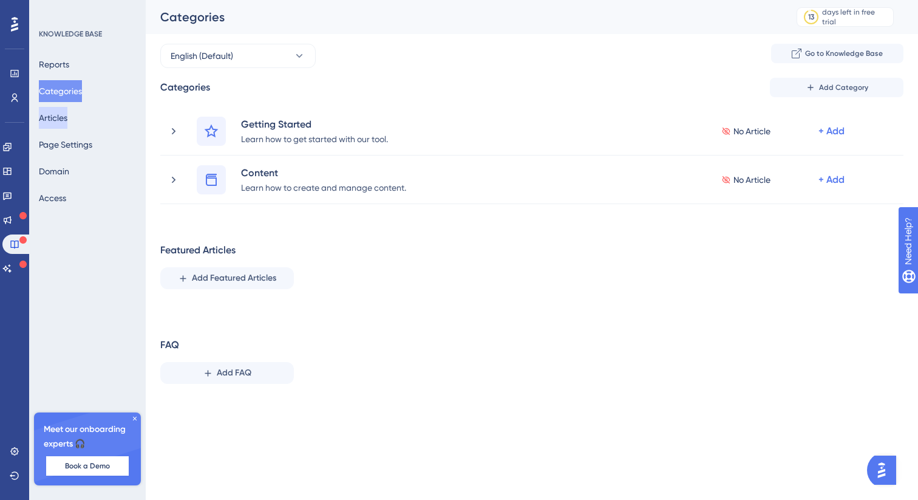
click at [64, 111] on button "Articles" at bounding box center [53, 118] width 29 height 22
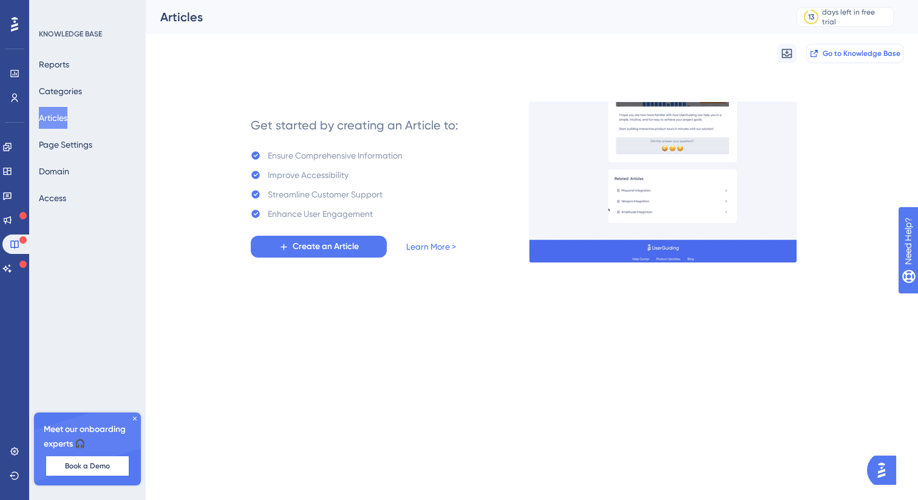
click at [862, 58] on span "Go to Knowledge Base" at bounding box center [862, 54] width 78 height 10
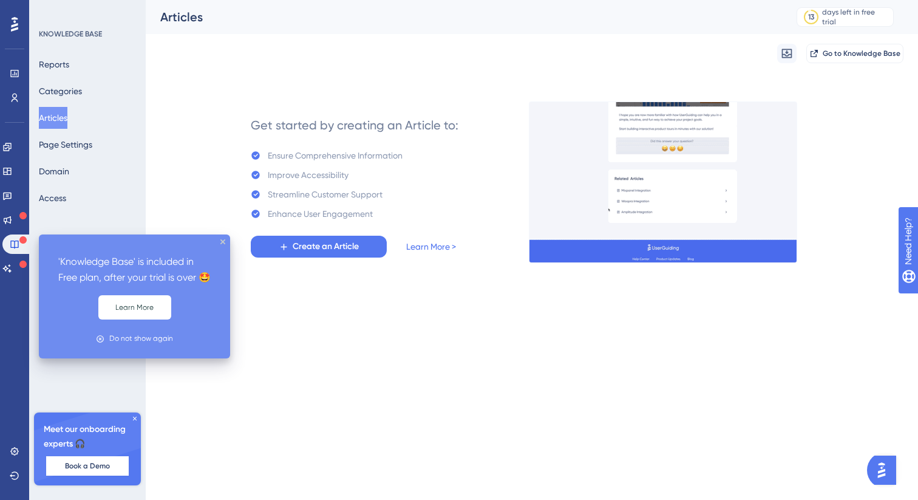
click at [19, 239] on icon at bounding box center [22, 239] width 7 height 7
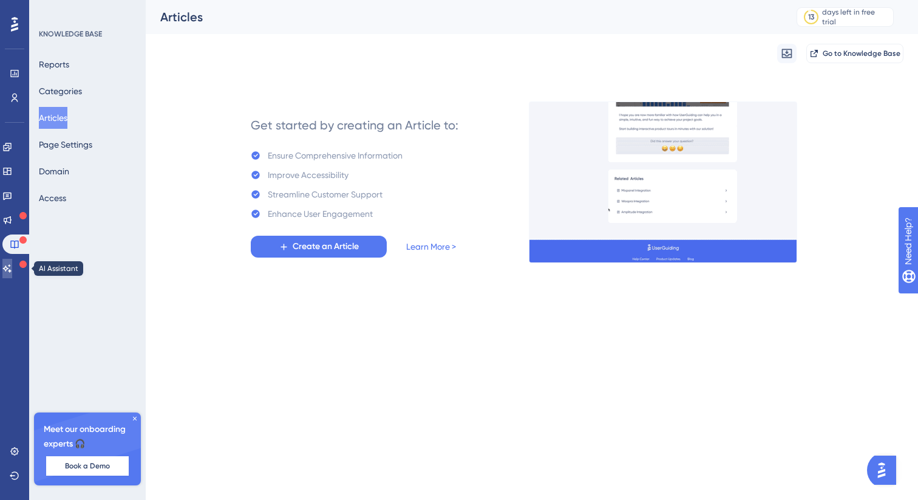
click at [11, 267] on icon at bounding box center [7, 269] width 10 height 10
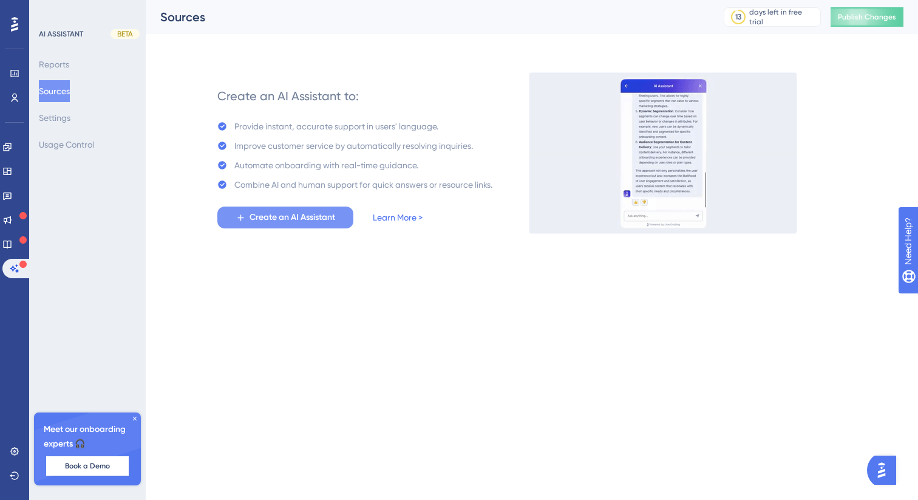
click at [235, 226] on button "Create an AI Assistant" at bounding box center [285, 218] width 136 height 22
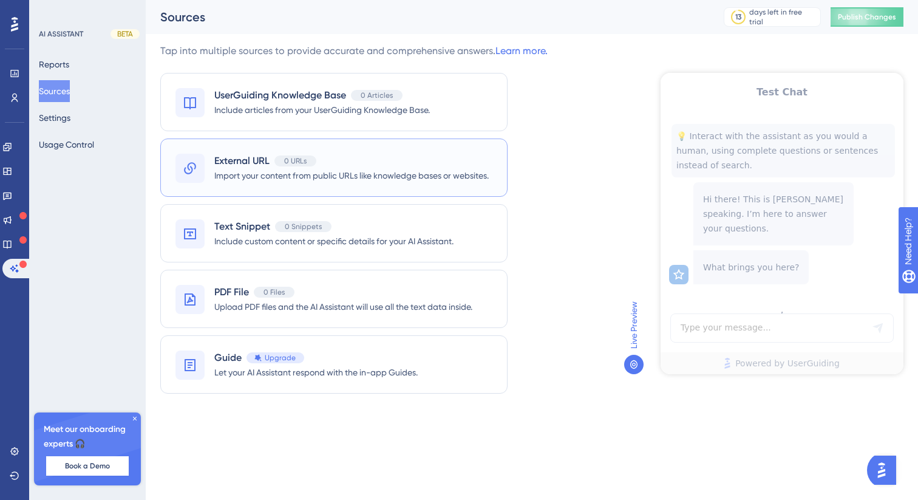
click at [286, 173] on span "Import your content from public URLs like knowledge bases or websites." at bounding box center [351, 175] width 275 height 15
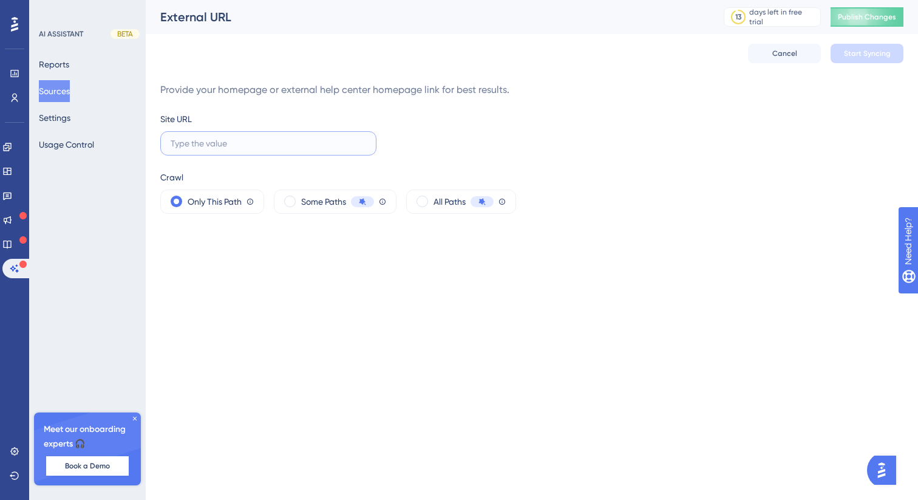
click at [245, 143] on input "text" at bounding box center [269, 143] width 196 height 13
click at [234, 148] on input "text" at bounding box center [269, 143] width 196 height 13
paste input "https://tyk.io/docs"
type input "https://tyk.io/docs/"
click at [428, 202] on span at bounding box center [423, 202] width 12 height 12
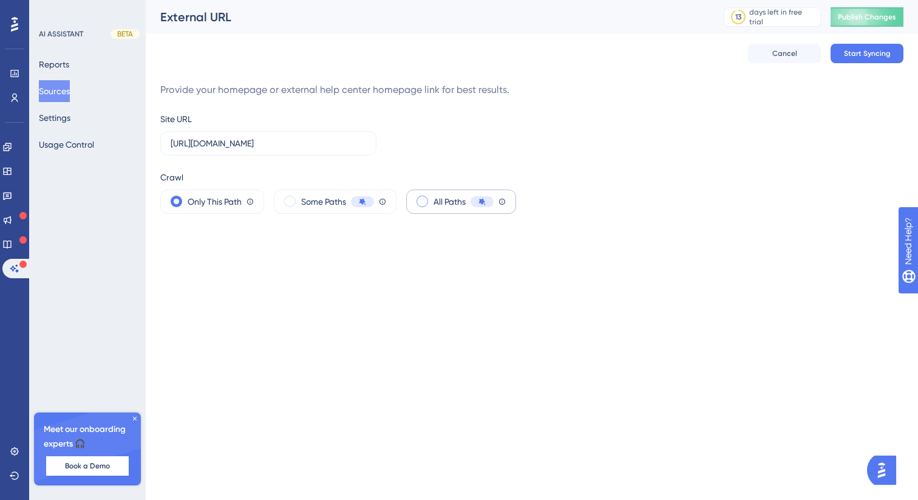
click at [432, 197] on input "radio" at bounding box center [432, 197] width 0 height 0
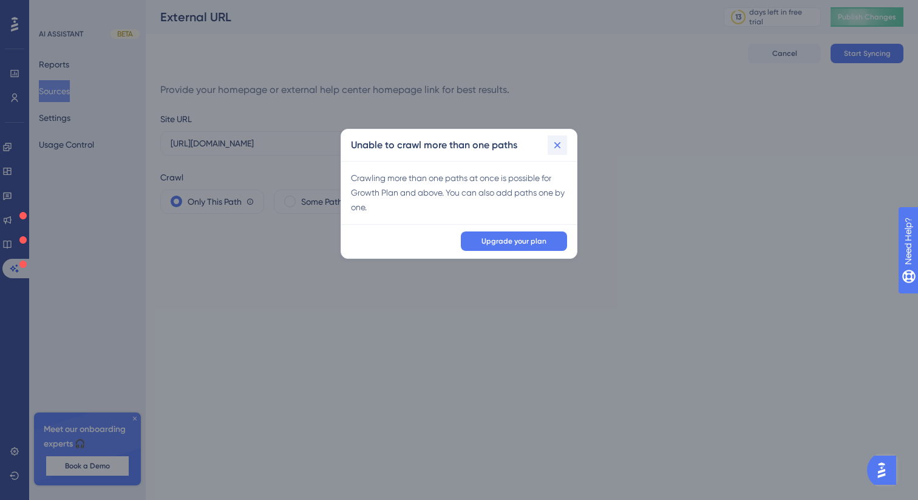
click at [555, 146] on icon at bounding box center [557, 145] width 12 height 12
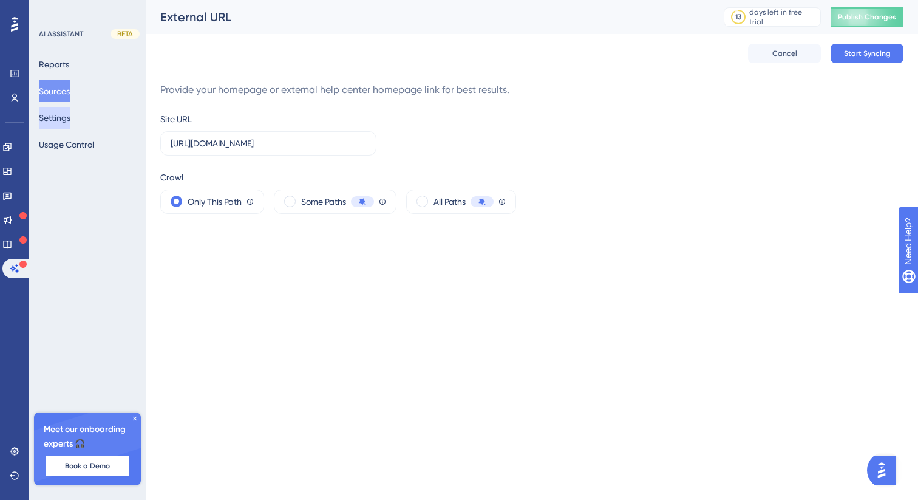
click at [57, 120] on button "Settings" at bounding box center [55, 118] width 32 height 22
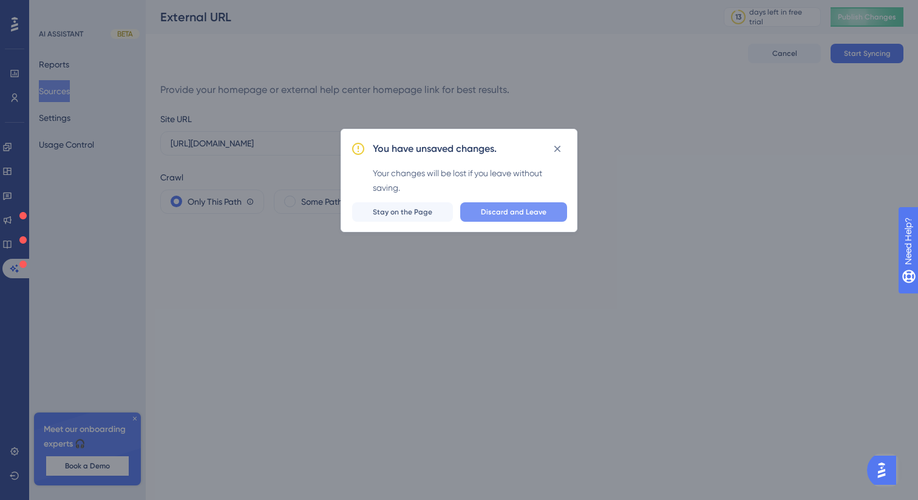
click at [492, 214] on span "Discard and Leave" at bounding box center [514, 212] width 66 height 10
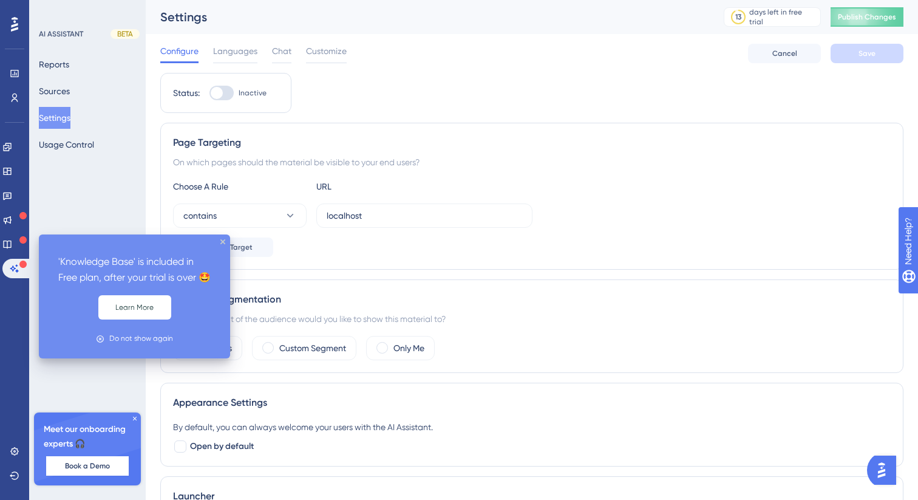
click at [21, 242] on icon at bounding box center [22, 239] width 7 height 7
click at [143, 332] on div "Do not show again" at bounding box center [135, 338] width 172 height 19
click at [138, 341] on div "Do not show again" at bounding box center [141, 339] width 64 height 12
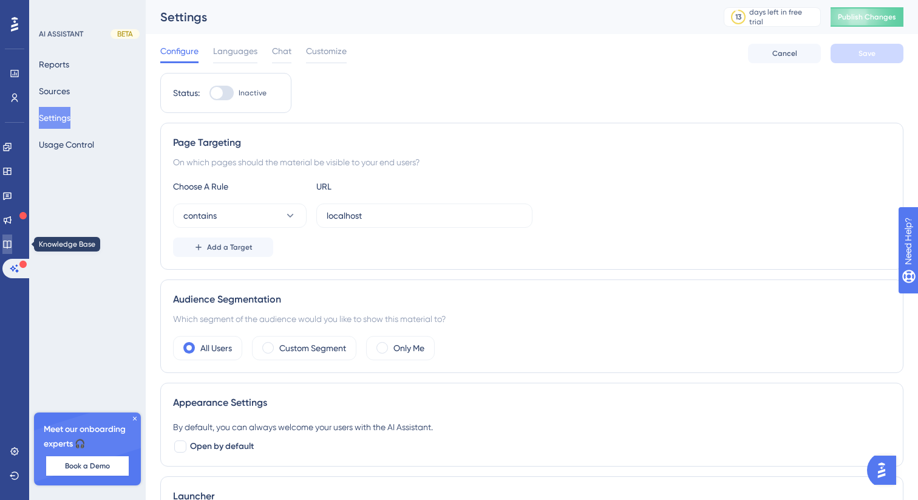
click at [3, 241] on link at bounding box center [7, 243] width 10 height 19
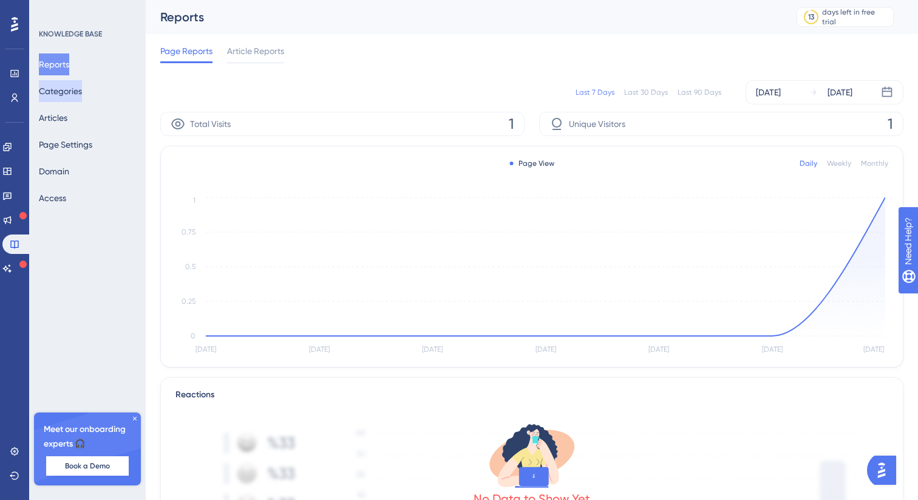
click at [72, 87] on button "Categories" at bounding box center [60, 91] width 43 height 22
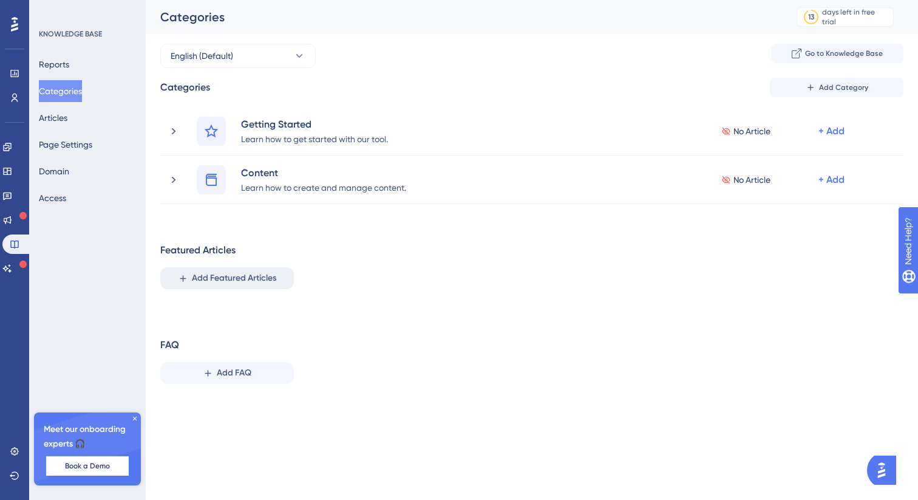
click at [189, 273] on button "Add Featured Articles" at bounding box center [227, 278] width 134 height 22
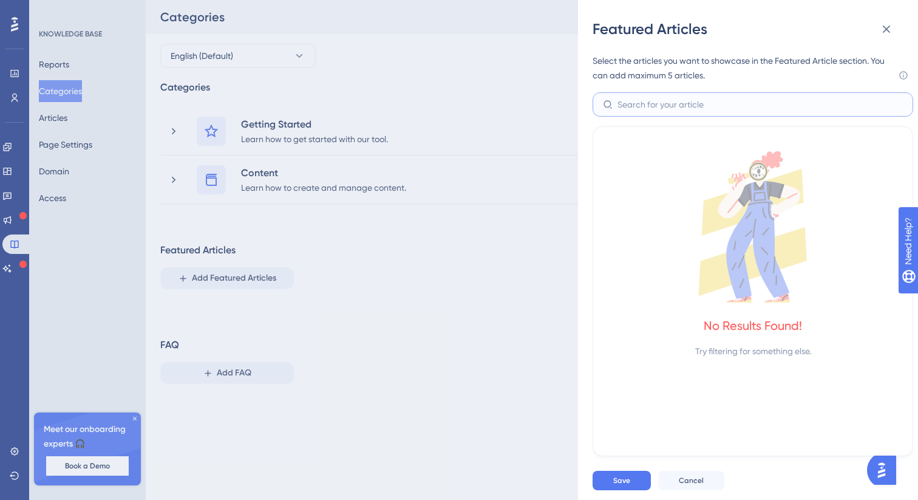
click at [681, 108] on input "text" at bounding box center [760, 104] width 285 height 13
click at [886, 30] on icon at bounding box center [887, 30] width 8 height 8
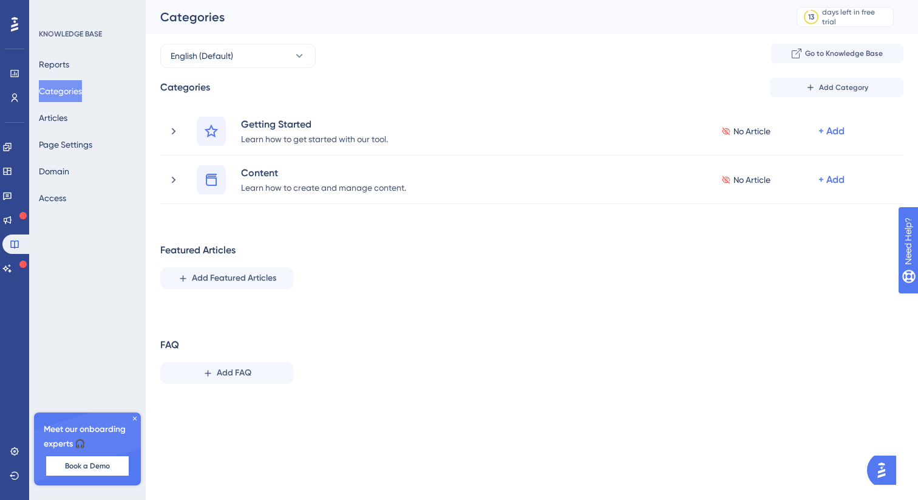
click at [67, 132] on div "Reports Categories Articles Page Settings Domain Access" at bounding box center [88, 130] width 98 height 155
click at [66, 123] on button "Articles" at bounding box center [53, 118] width 29 height 22
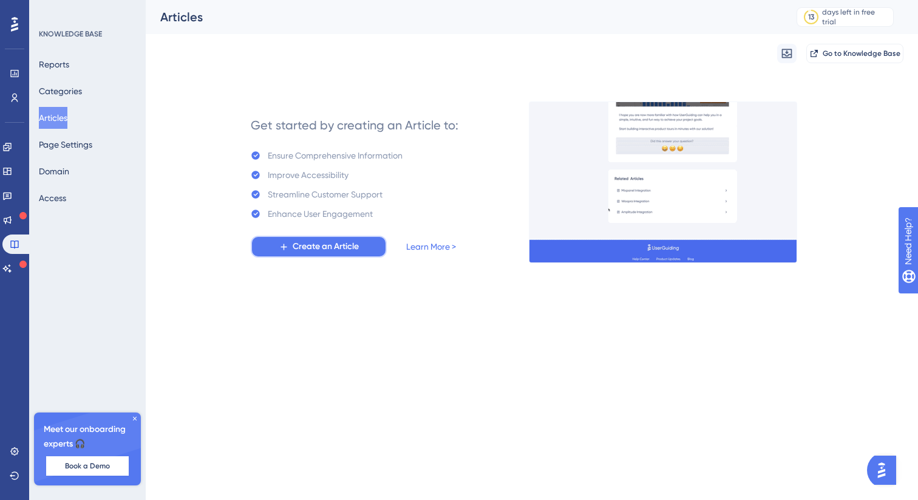
click at [296, 251] on span "Create an Article" at bounding box center [326, 246] width 66 height 15
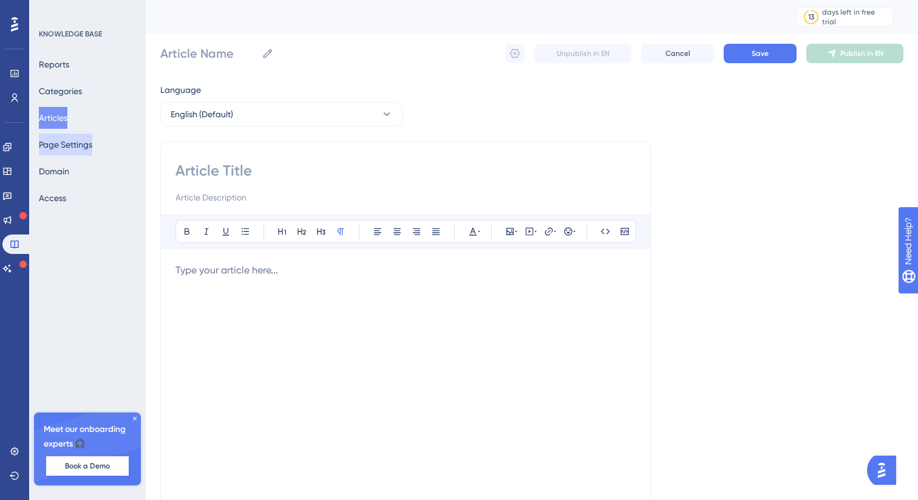
click at [78, 143] on button "Page Settings" at bounding box center [65, 145] width 53 height 22
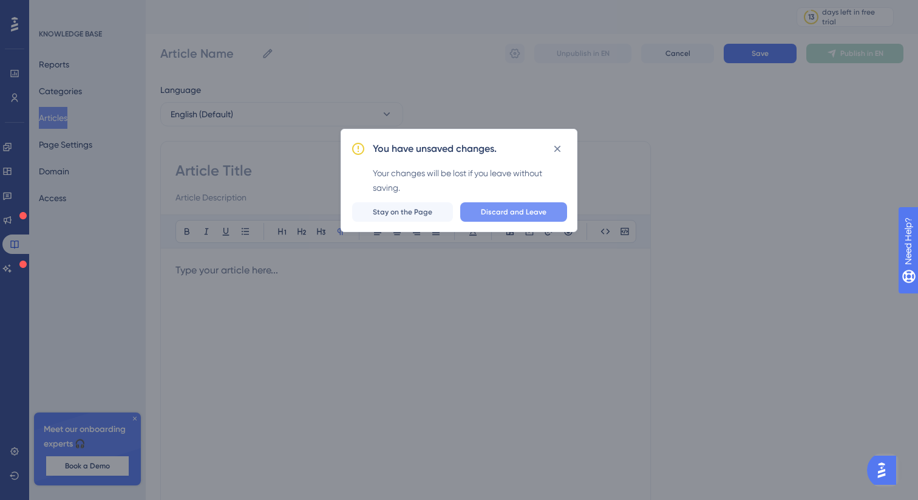
click at [500, 213] on span "Discard and Leave" at bounding box center [514, 212] width 66 height 10
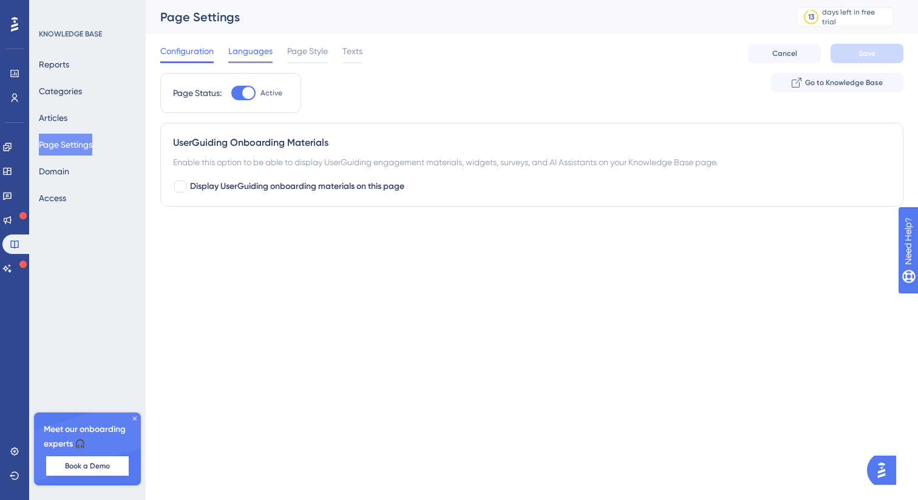
click at [247, 49] on span "Languages" at bounding box center [250, 51] width 44 height 15
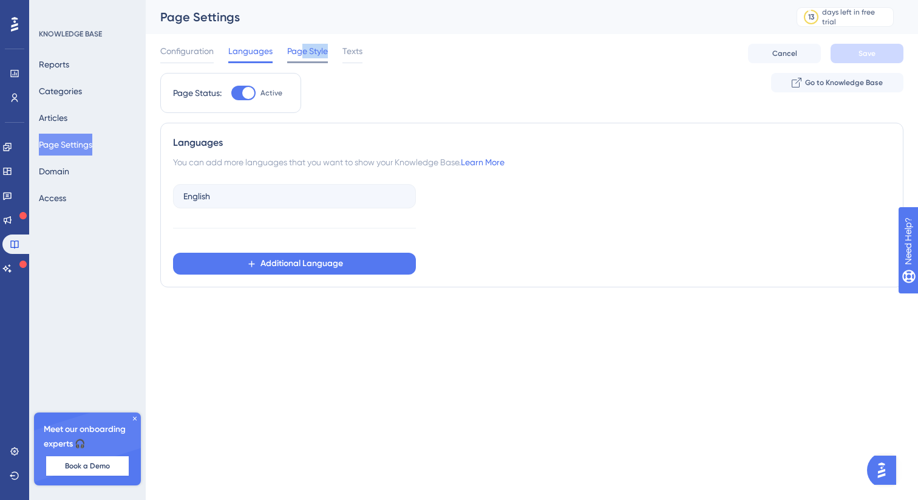
click at [302, 58] on div "Page Style" at bounding box center [307, 53] width 41 height 19
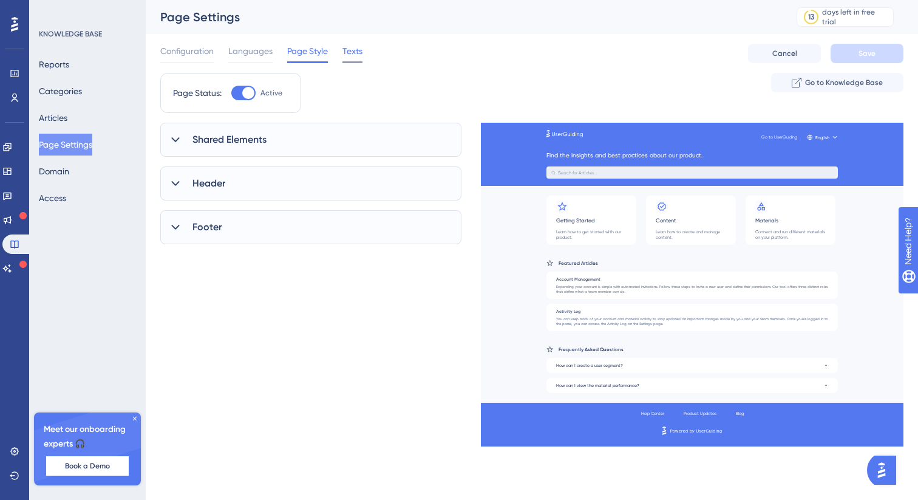
click at [357, 51] on span "Texts" at bounding box center [353, 51] width 20 height 15
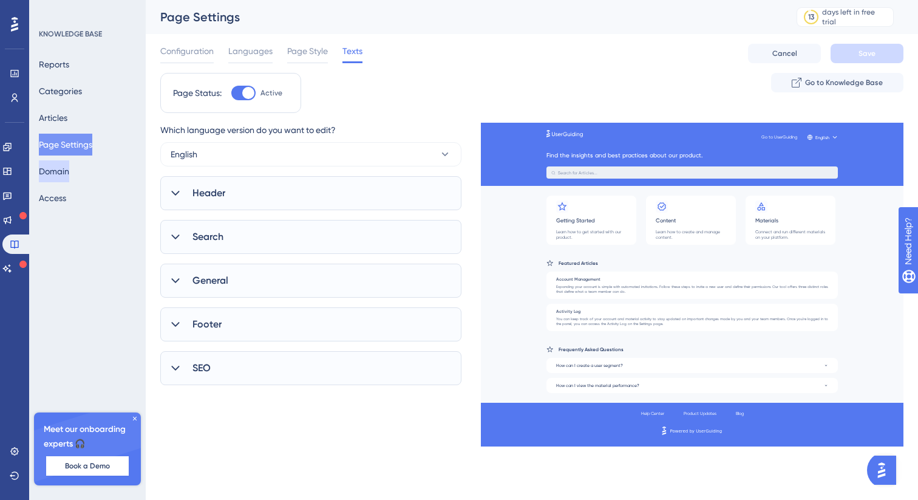
click at [60, 176] on button "Domain" at bounding box center [54, 171] width 30 height 22
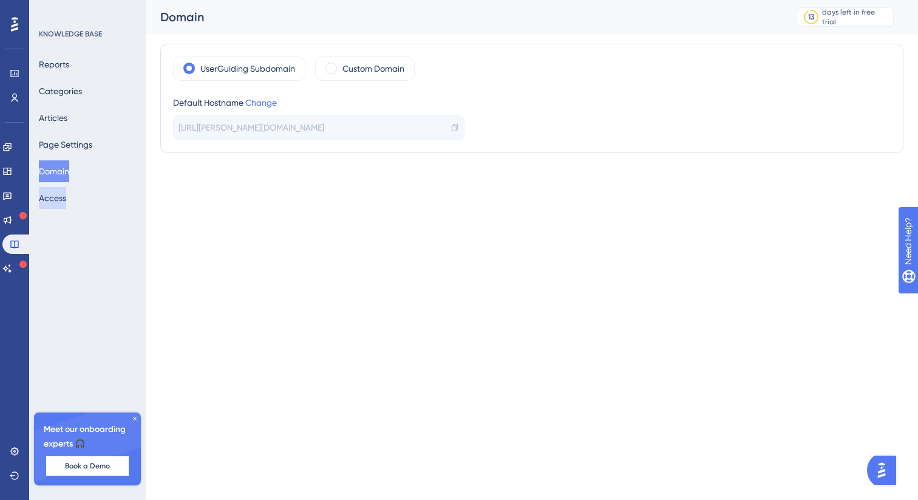
click at [61, 202] on button "Access" at bounding box center [52, 198] width 27 height 22
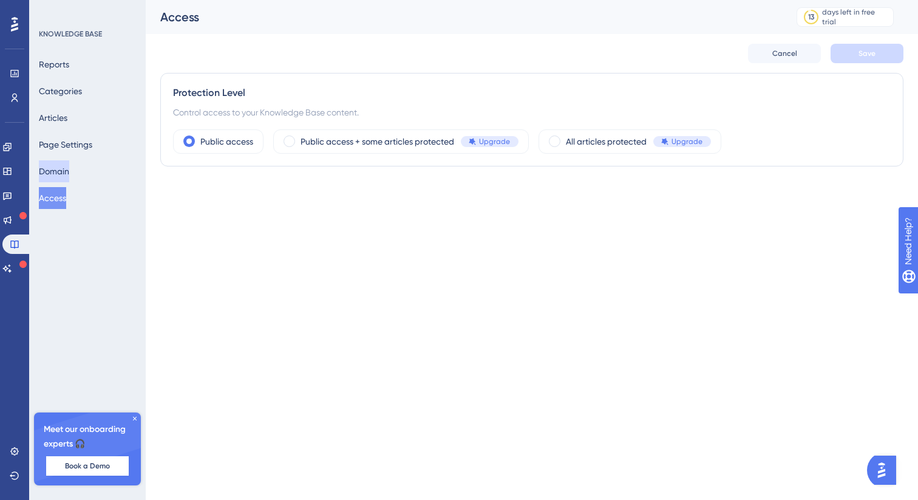
click at [61, 171] on button "Domain" at bounding box center [54, 171] width 30 height 22
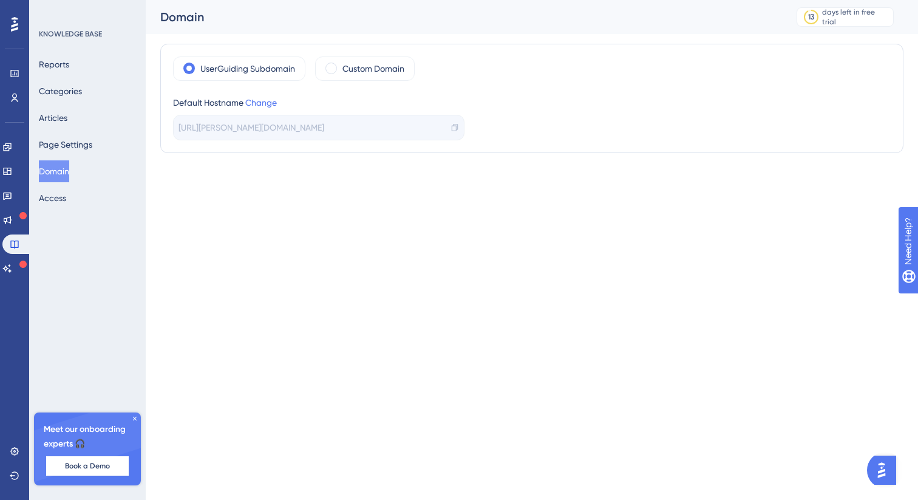
click at [61, 171] on button "Domain" at bounding box center [54, 171] width 30 height 22
click at [60, 203] on button "Access" at bounding box center [52, 198] width 27 height 22
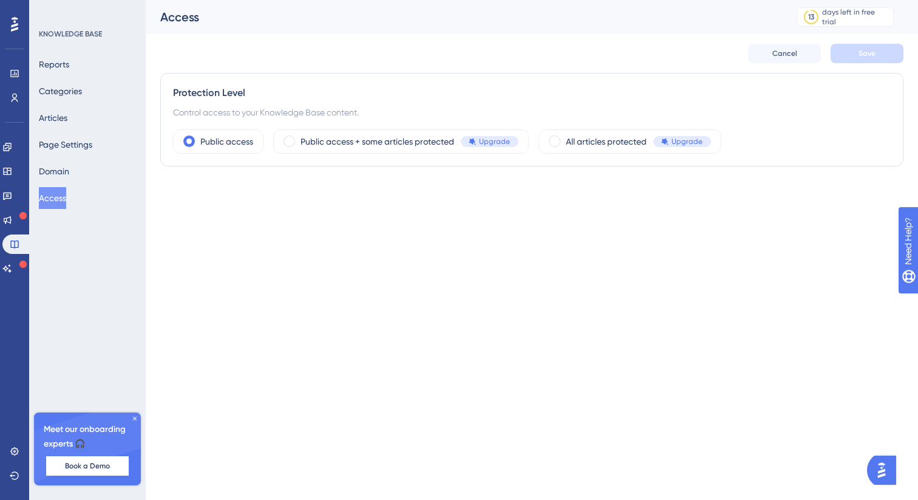
click at [63, 185] on div "Reports Categories Articles Page Settings Domain Access" at bounding box center [88, 130] width 98 height 155
click at [63, 173] on button "Domain" at bounding box center [54, 171] width 30 height 22
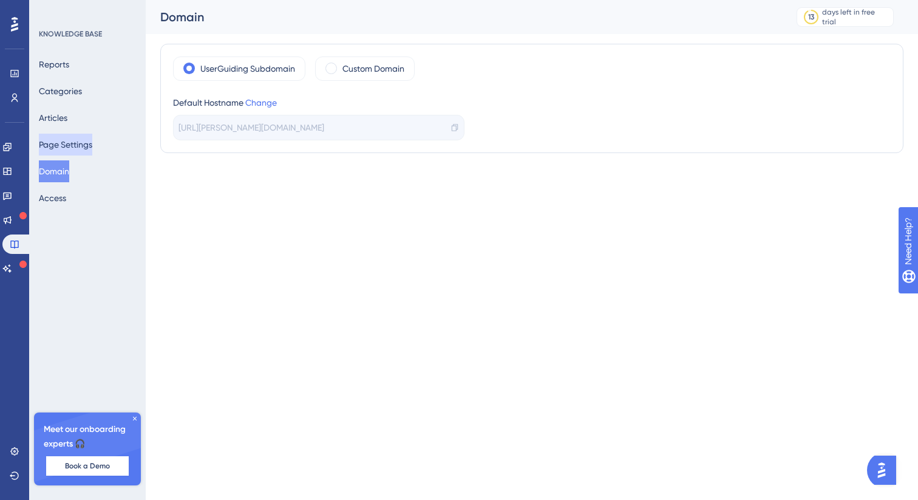
click at [62, 142] on button "Page Settings" at bounding box center [65, 145] width 53 height 22
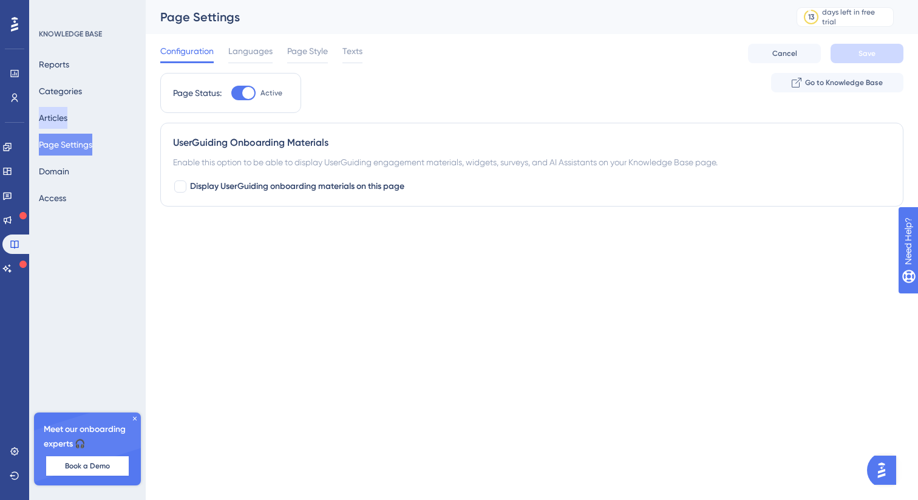
click at [55, 115] on button "Articles" at bounding box center [53, 118] width 29 height 22
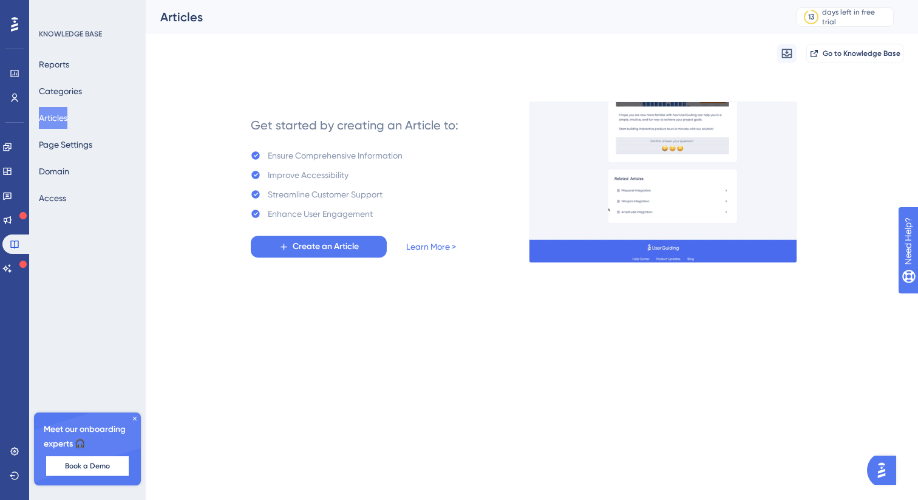
click at [423, 254] on div "Create an Article Learn More >" at bounding box center [353, 247] width 205 height 22
click at [431, 247] on link "Learn More >" at bounding box center [431, 246] width 50 height 15
click at [78, 129] on div "Reports Categories Articles Page Settings Domain Access" at bounding box center [88, 130] width 98 height 155
click at [843, 59] on button "Go to Knowledge Base" at bounding box center [855, 53] width 97 height 19
click at [336, 245] on span "Create an Article" at bounding box center [326, 246] width 66 height 15
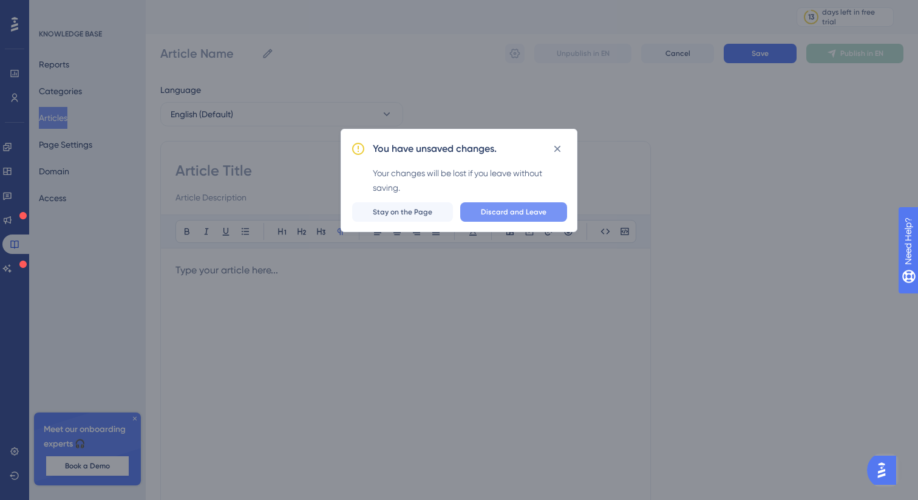
click at [519, 215] on span "Discard and Leave" at bounding box center [514, 212] width 66 height 10
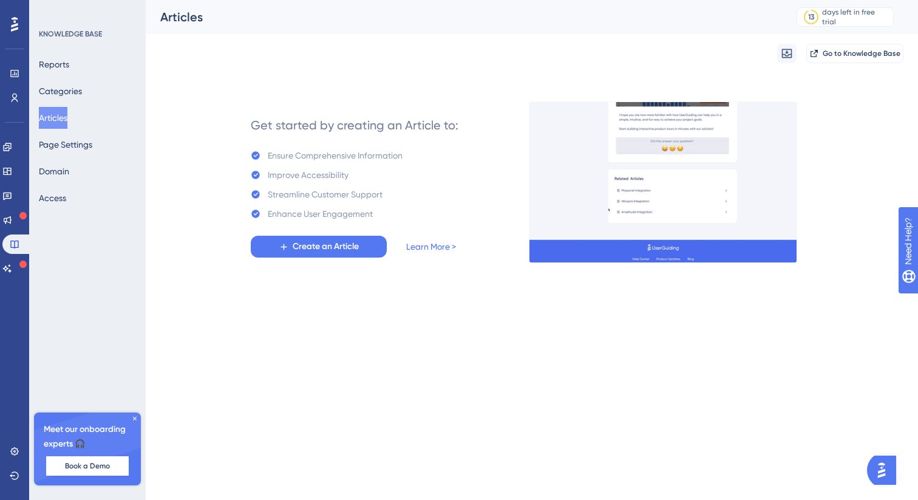
click at [885, 467] on img "Open AI Assistant Launcher" at bounding box center [882, 470] width 22 height 22
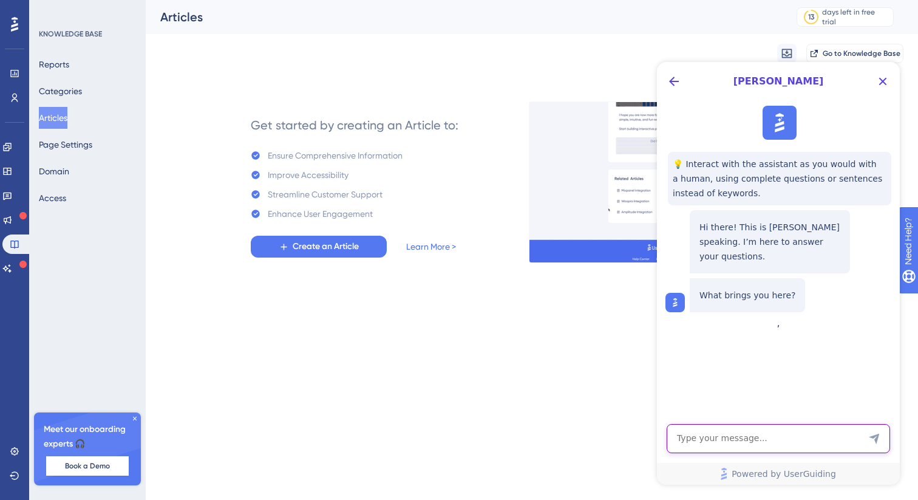
click at [754, 439] on textarea "AI Assistant Text Input" at bounding box center [779, 438] width 224 height 29
type textarea "how can i import an article into my knpowlegde base"
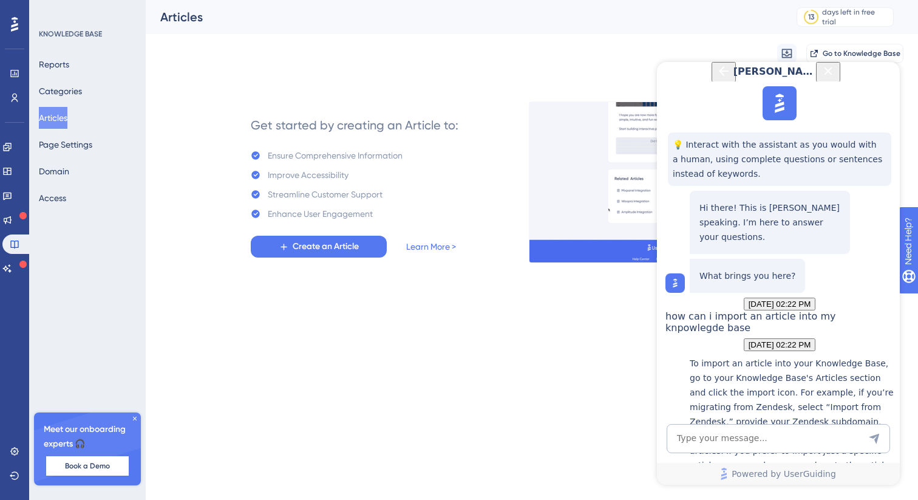
scroll to position [249, 0]
click at [23, 32] on div at bounding box center [14, 24] width 19 height 19
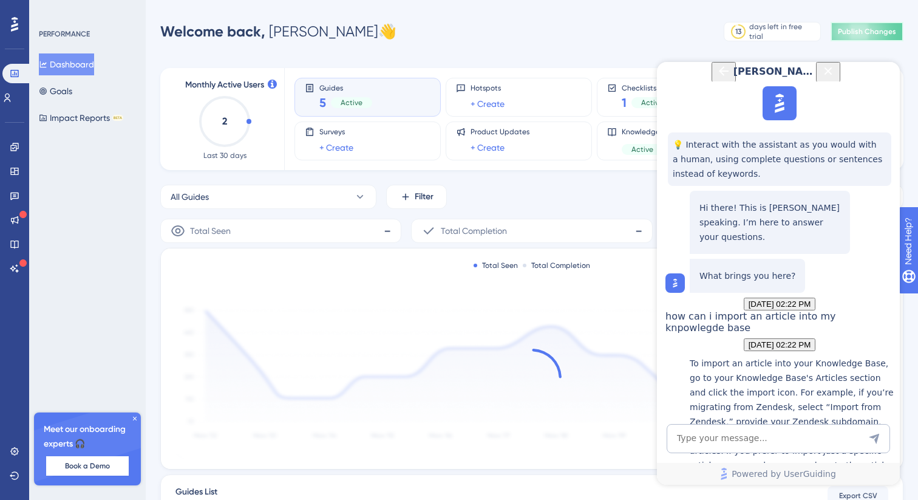
click at [838, 36] on button "Publish Changes" at bounding box center [867, 31] width 73 height 19
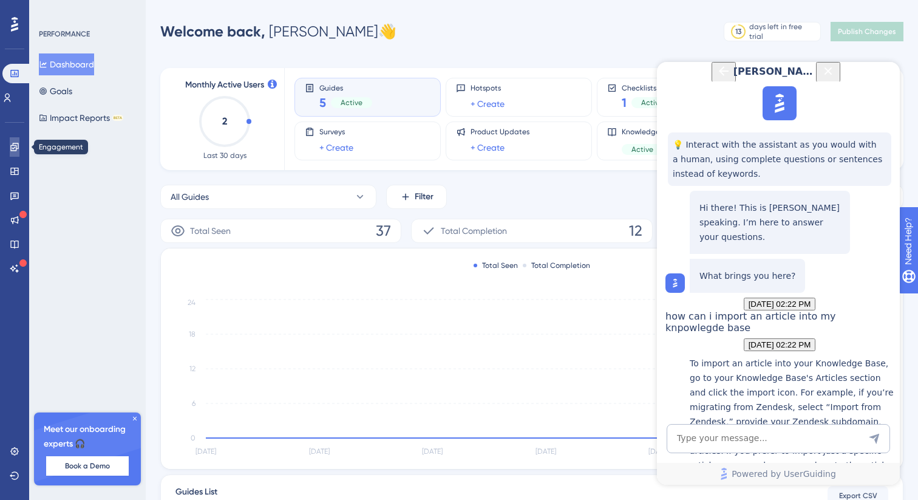
click at [15, 143] on icon at bounding box center [15, 147] width 10 height 10
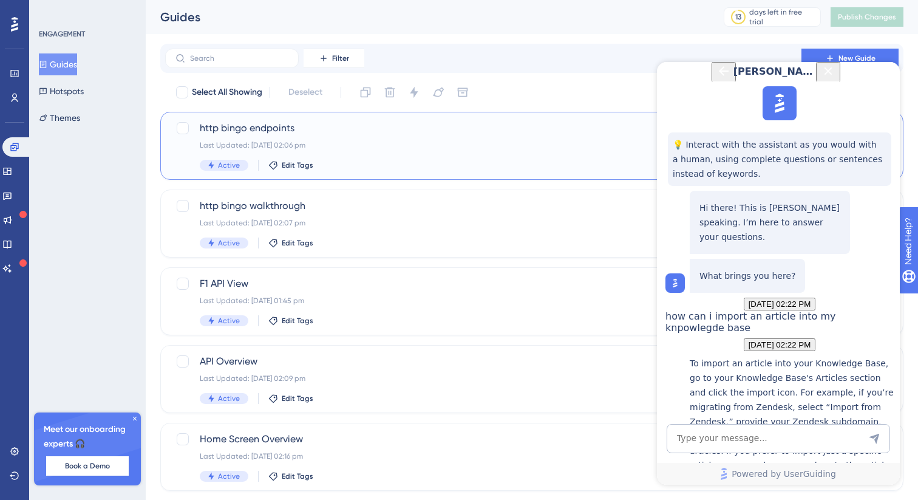
click at [272, 129] on span "http bingo endpoints" at bounding box center [483, 128] width 567 height 15
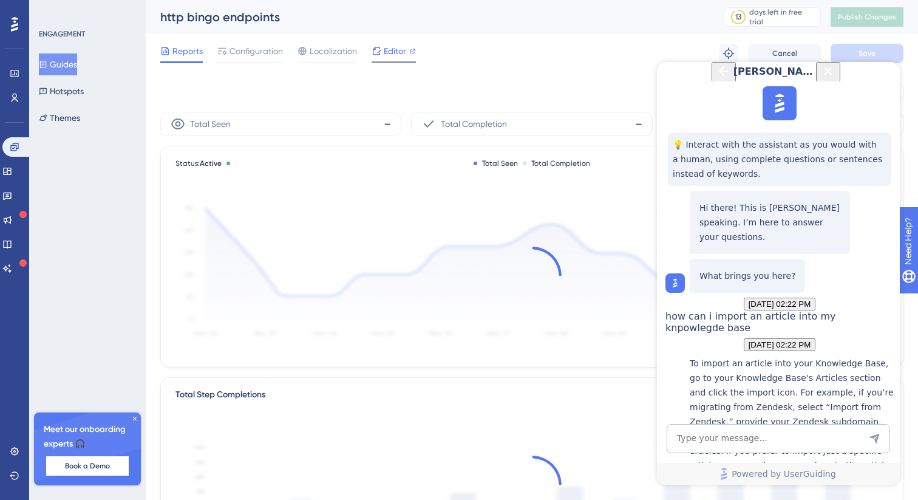
click at [387, 56] on span "Editor" at bounding box center [395, 51] width 22 height 15
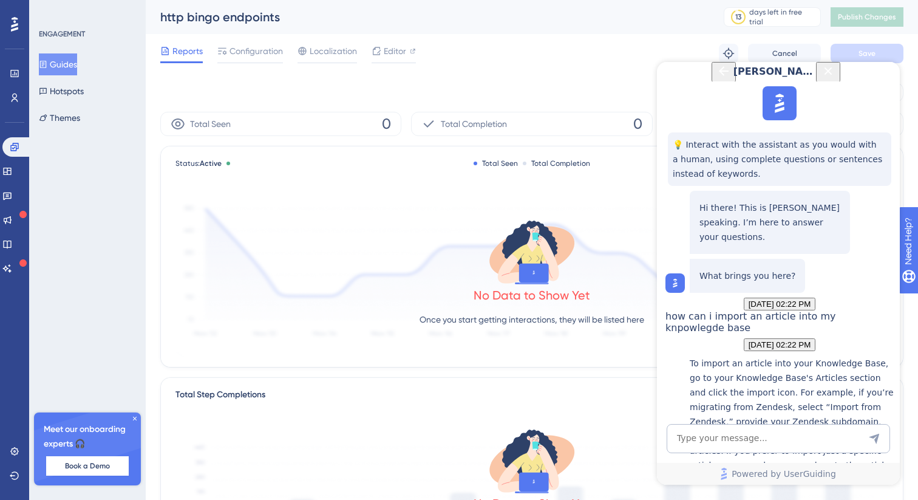
click at [367, 54] on div "Reports Configuration Localization Editor" at bounding box center [288, 53] width 256 height 19
click at [392, 52] on span "Editor" at bounding box center [395, 51] width 22 height 15
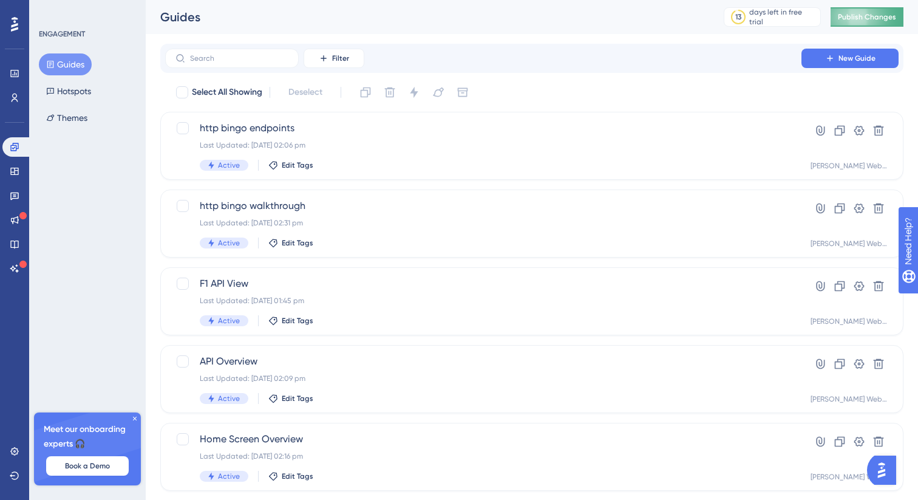
click at [869, 21] on button "Publish Changes" at bounding box center [867, 16] width 73 height 19
click at [857, 19] on span "Publish Changes" at bounding box center [867, 17] width 58 height 10
click at [251, 127] on span "http bingo endpoints" at bounding box center [483, 128] width 567 height 15
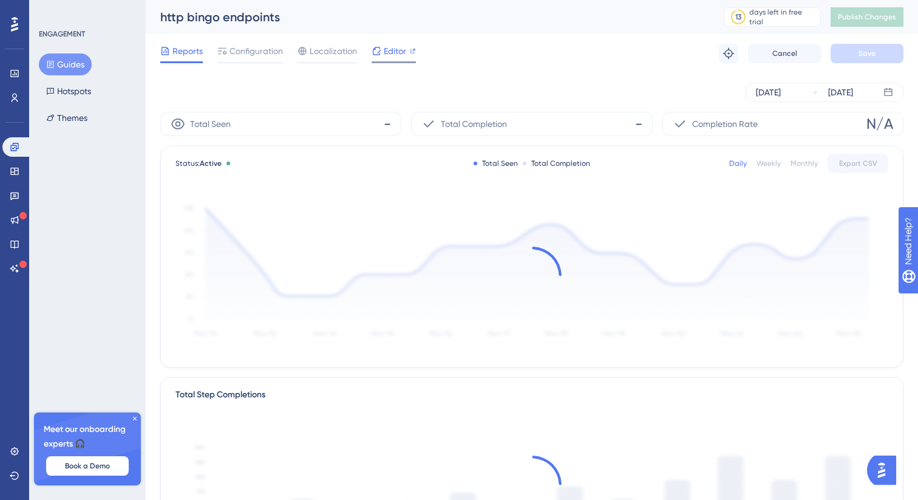
click at [384, 53] on span "Editor" at bounding box center [395, 51] width 22 height 15
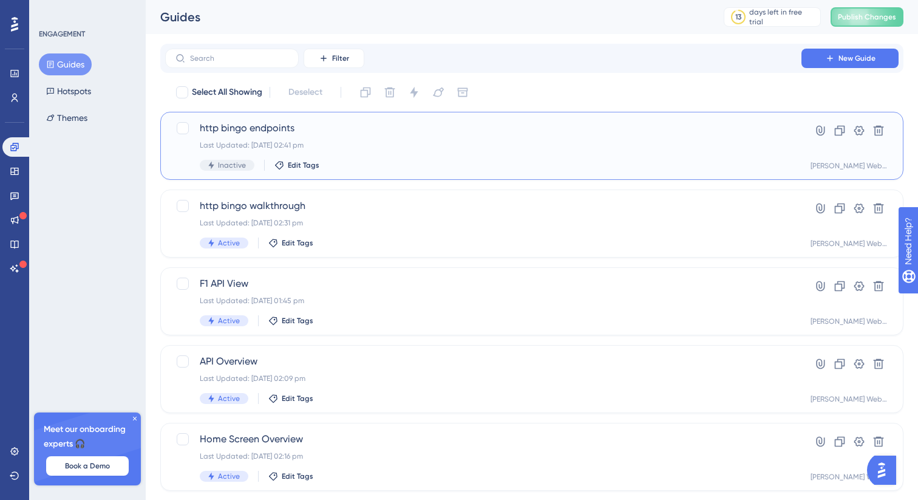
click at [301, 142] on div "Last Updated: [DATE] 02:41 pm" at bounding box center [483, 145] width 567 height 10
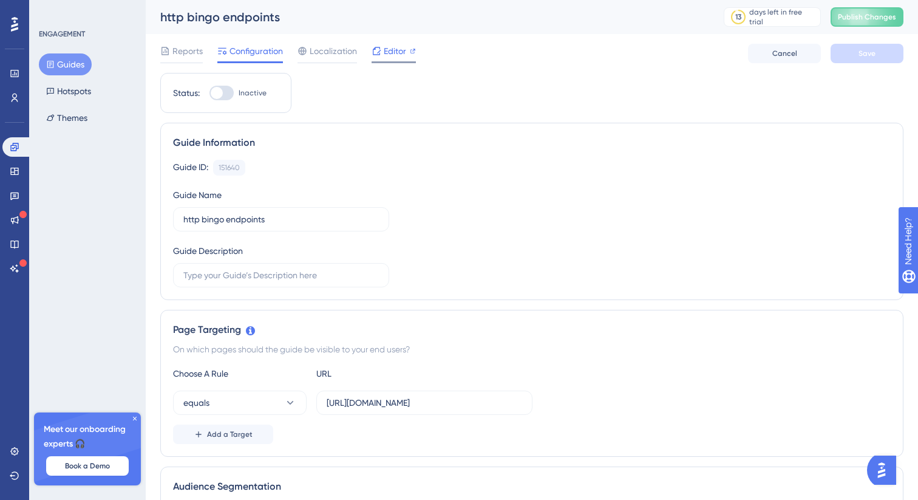
click at [397, 49] on span "Editor" at bounding box center [395, 51] width 22 height 15
click at [244, 53] on span "Configuration" at bounding box center [256, 51] width 53 height 15
click at [223, 91] on div at bounding box center [222, 93] width 24 height 15
click at [210, 93] on input "Inactive" at bounding box center [209, 93] width 1 height 1
checkbox input "true"
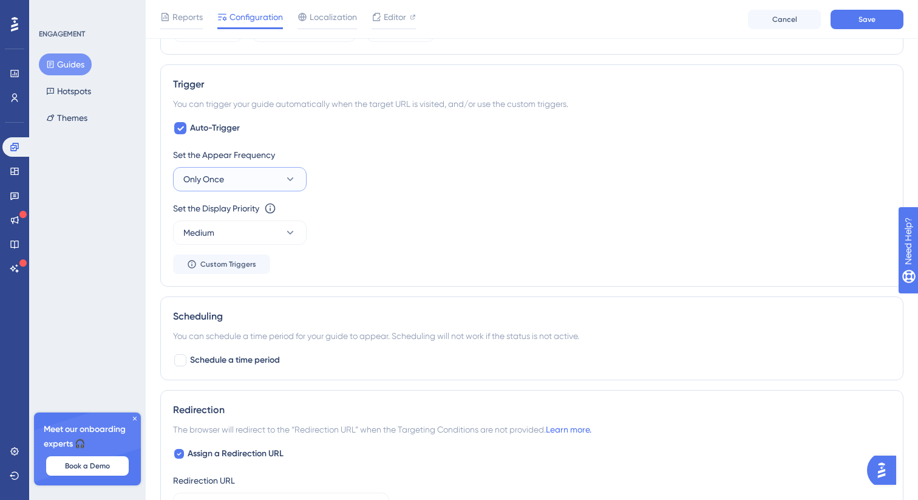
click at [251, 172] on button "Only Once" at bounding box center [240, 179] width 134 height 24
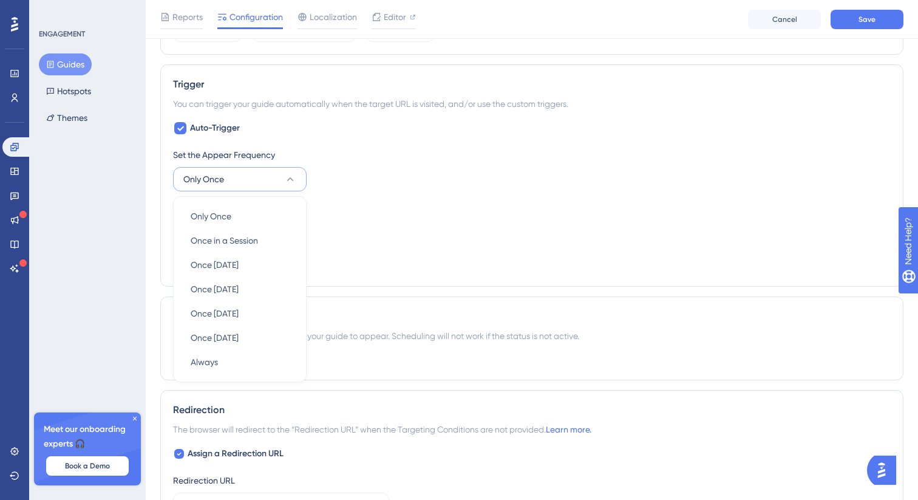
scroll to position [549, 0]
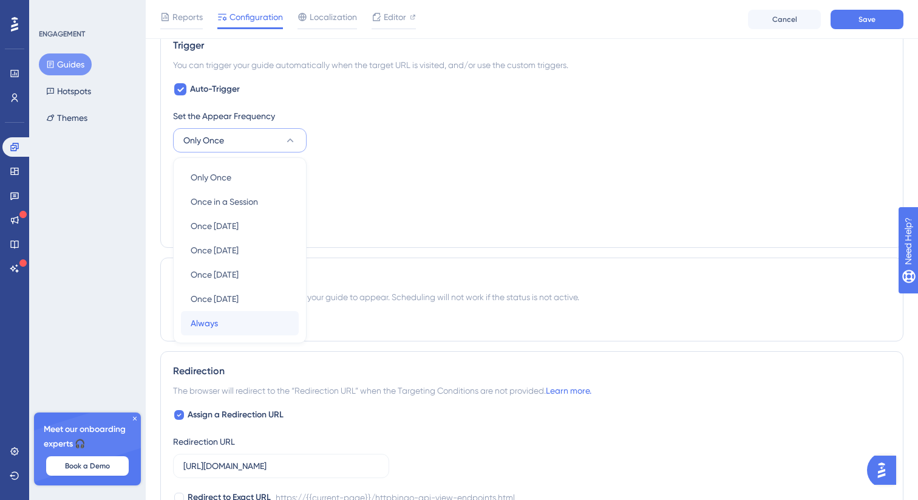
click at [220, 316] on div "Always Always" at bounding box center [240, 323] width 98 height 24
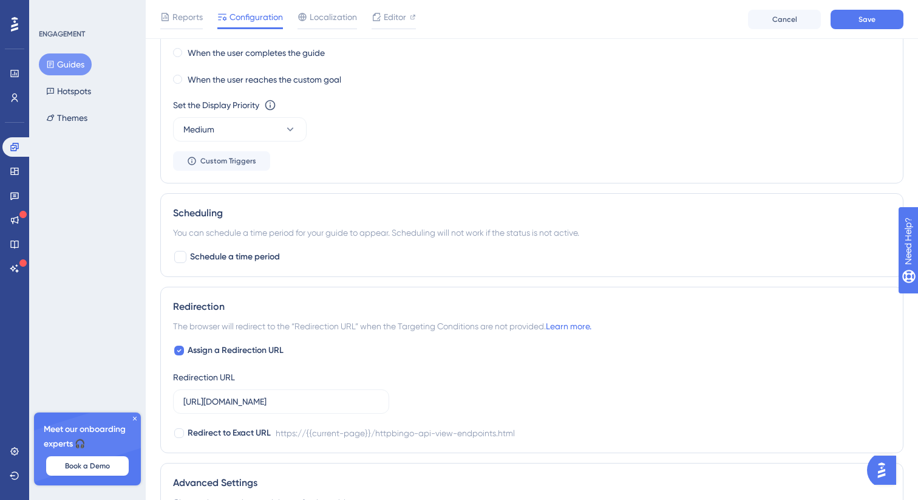
scroll to position [754, 0]
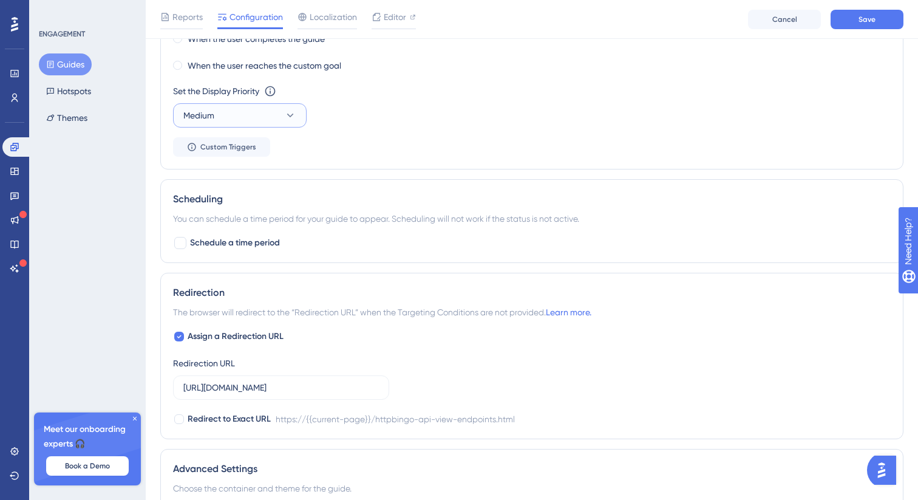
click at [276, 121] on button "Medium" at bounding box center [240, 115] width 134 height 24
click at [239, 220] on div "Highest Highest" at bounding box center [240, 225] width 98 height 24
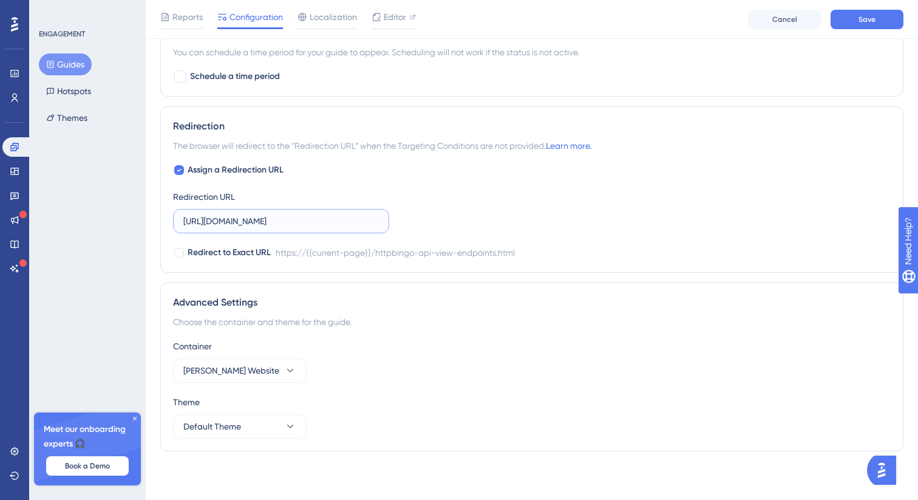
scroll to position [0, 51]
drag, startPoint x: 307, startPoint y: 227, endPoint x: 426, endPoint y: 220, distance: 119.8
click at [426, 220] on div "Assign a Redirection URL Redirection URL [URL][DOMAIN_NAME] Redirect to Exact U…" at bounding box center [532, 211] width 718 height 97
click at [857, 14] on button "Save" at bounding box center [867, 19] width 73 height 19
